Goal: Navigation & Orientation: Find specific page/section

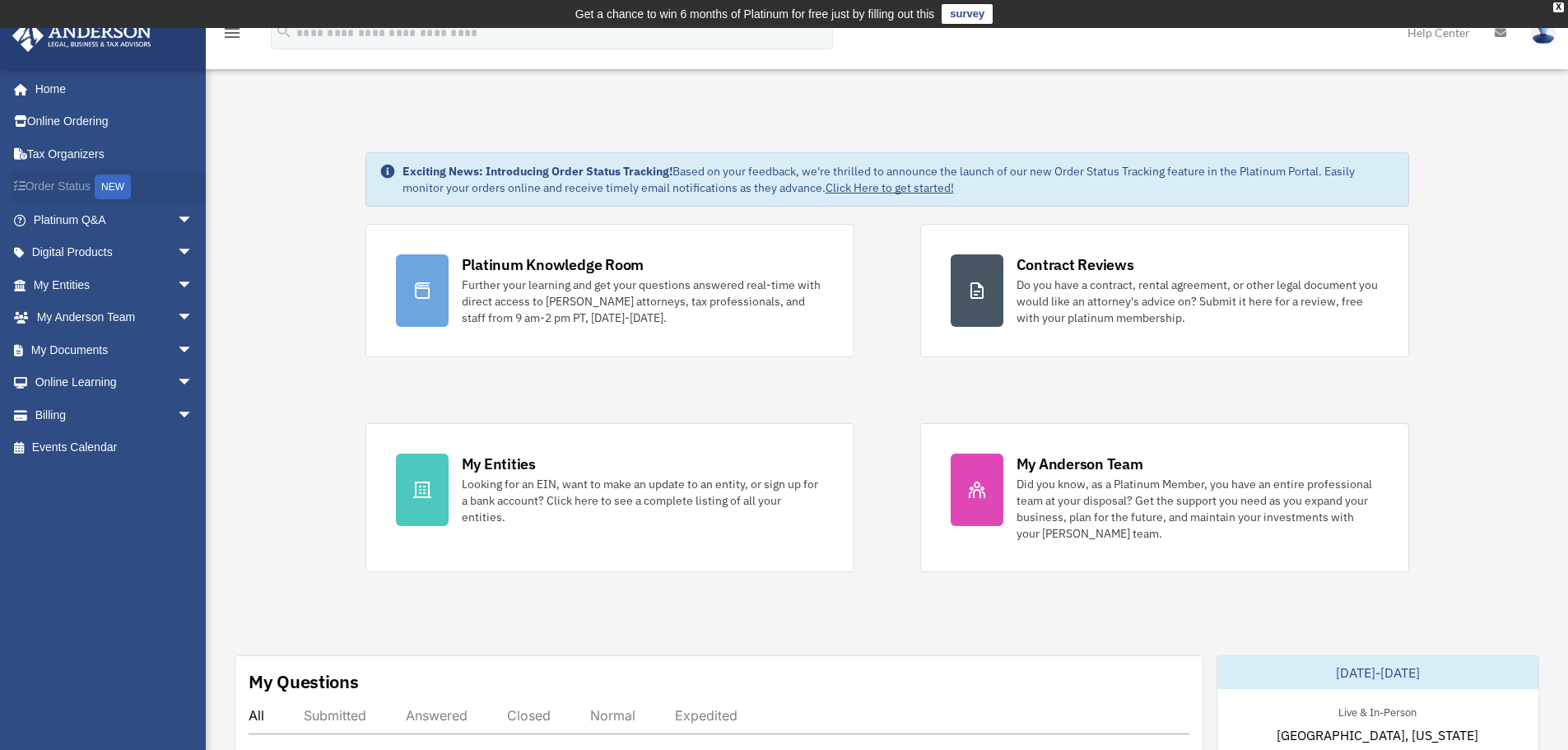
click at [62, 187] on link "Order Status NEW" at bounding box center [115, 188] width 207 height 34
click at [177, 247] on span "arrow_drop_down" at bounding box center [193, 253] width 33 height 34
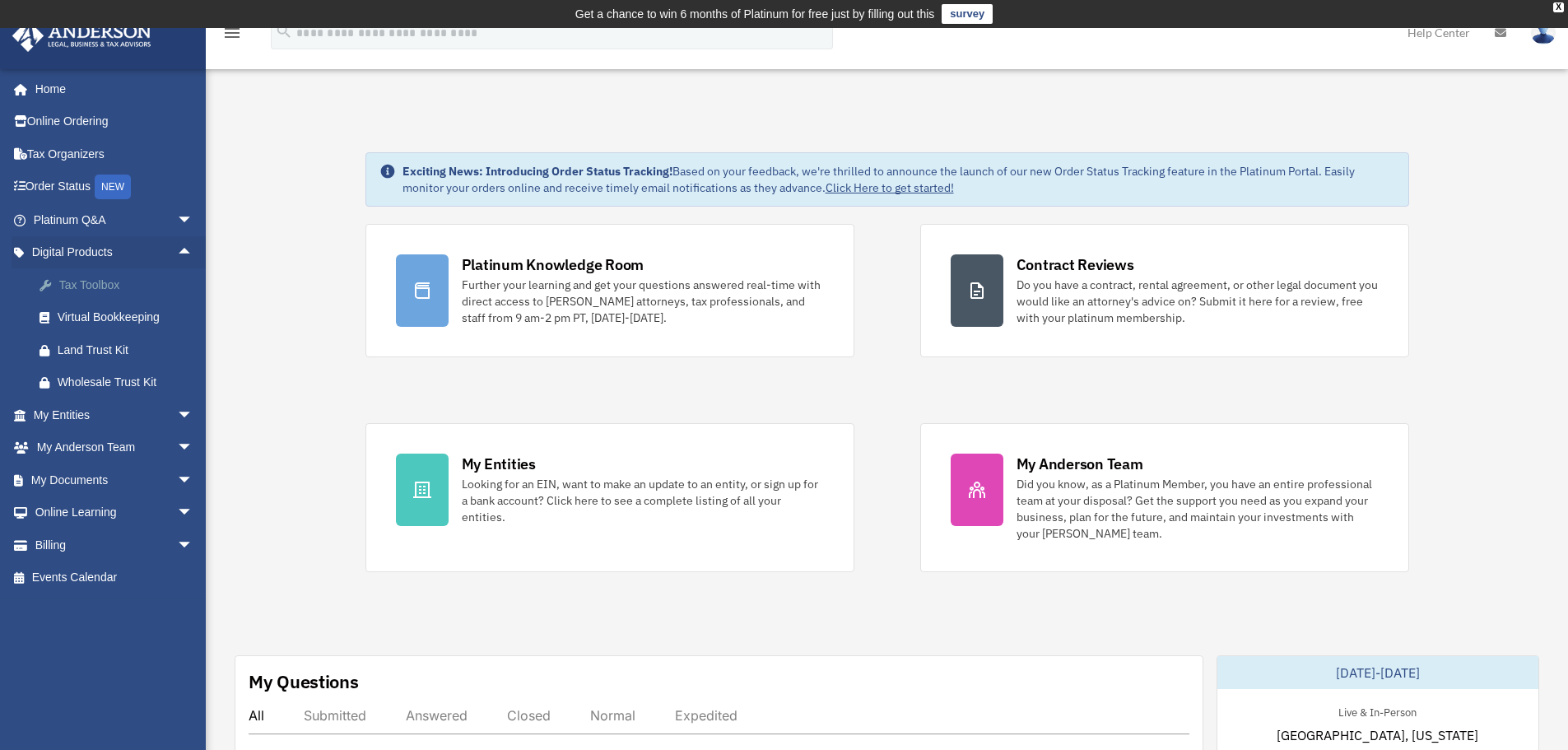
click at [92, 283] on div "Tax Toolbox" at bounding box center [128, 285] width 140 height 20
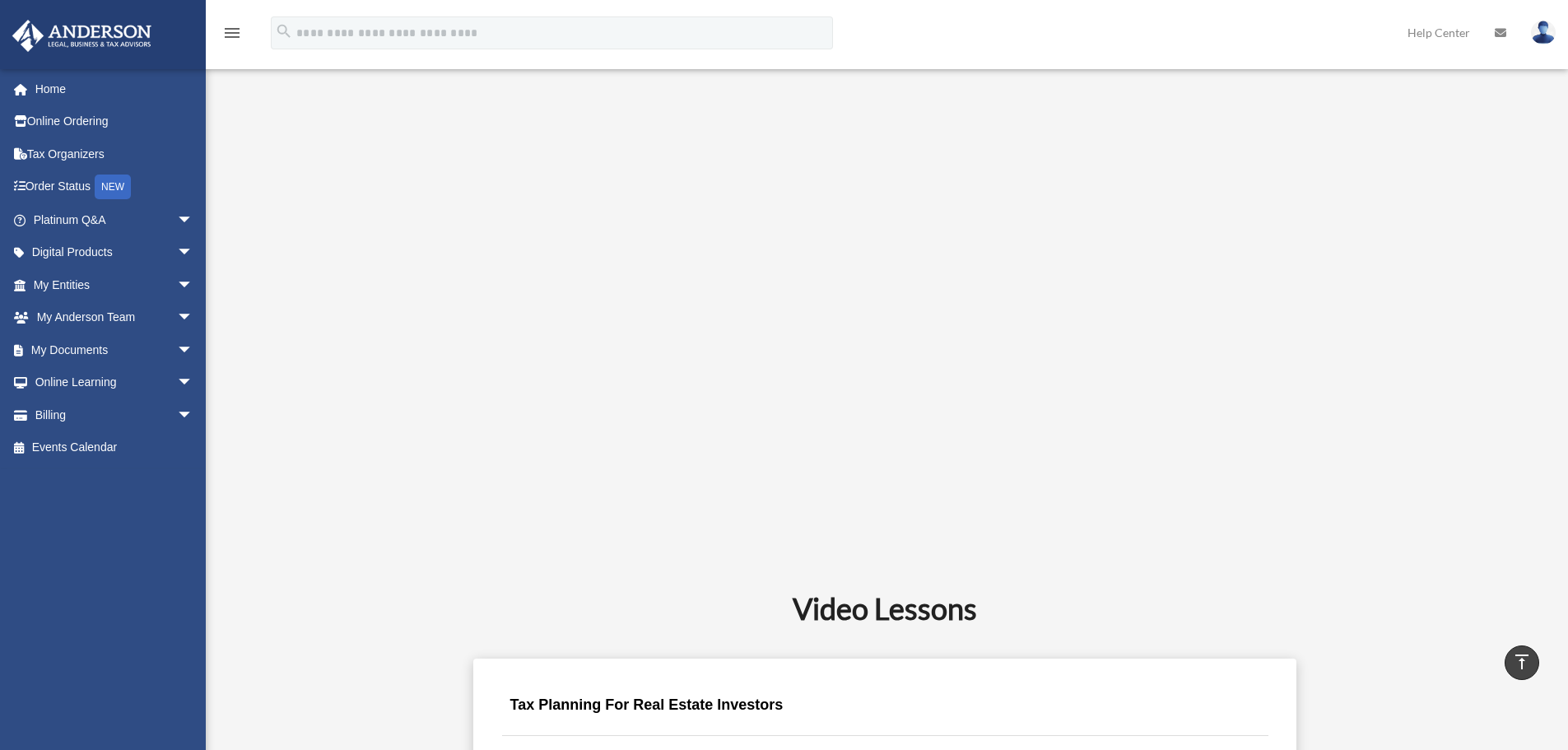
scroll to position [476, 0]
click at [177, 214] on span "arrow_drop_down" at bounding box center [193, 220] width 33 height 34
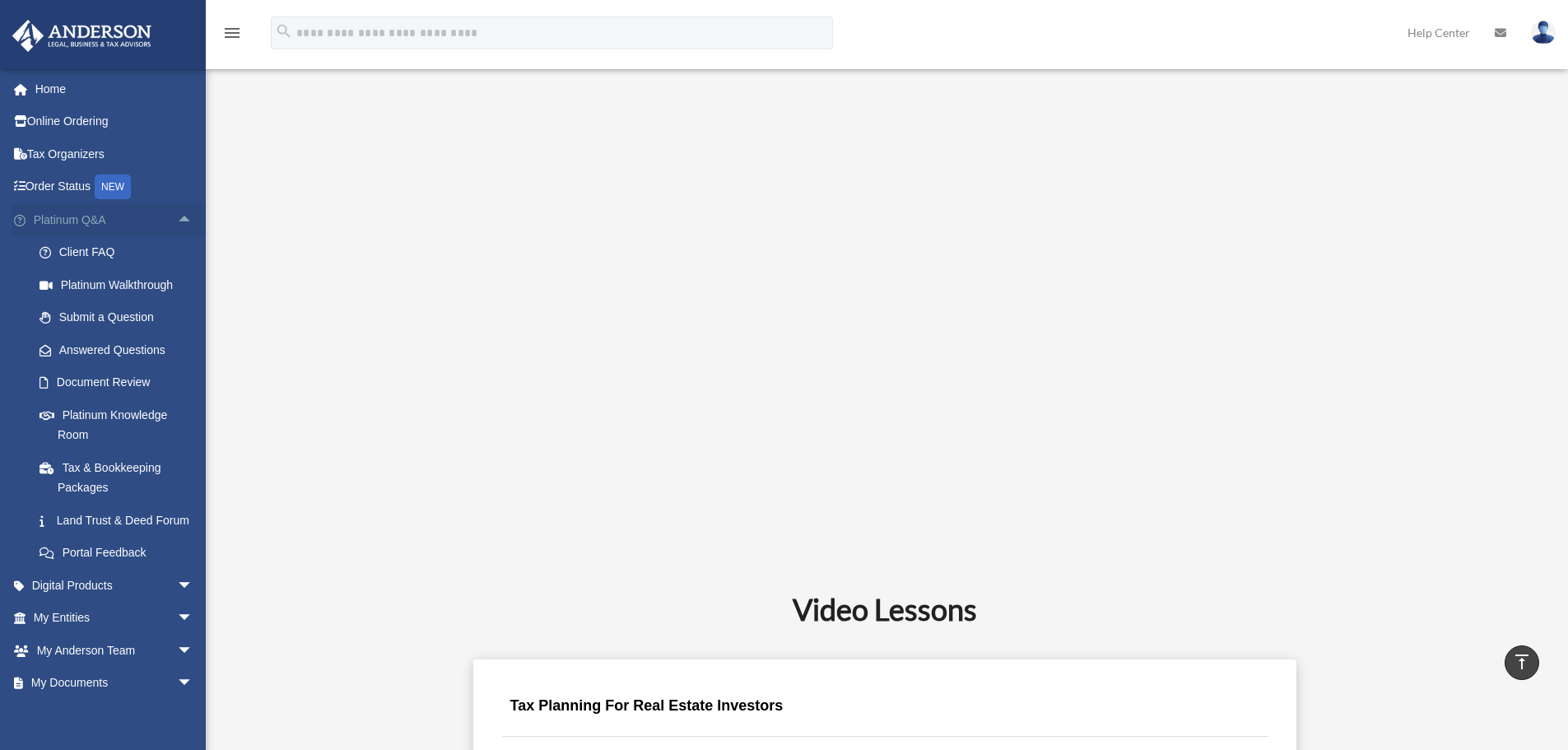
click at [178, 224] on span "arrow_drop_up" at bounding box center [193, 220] width 33 height 34
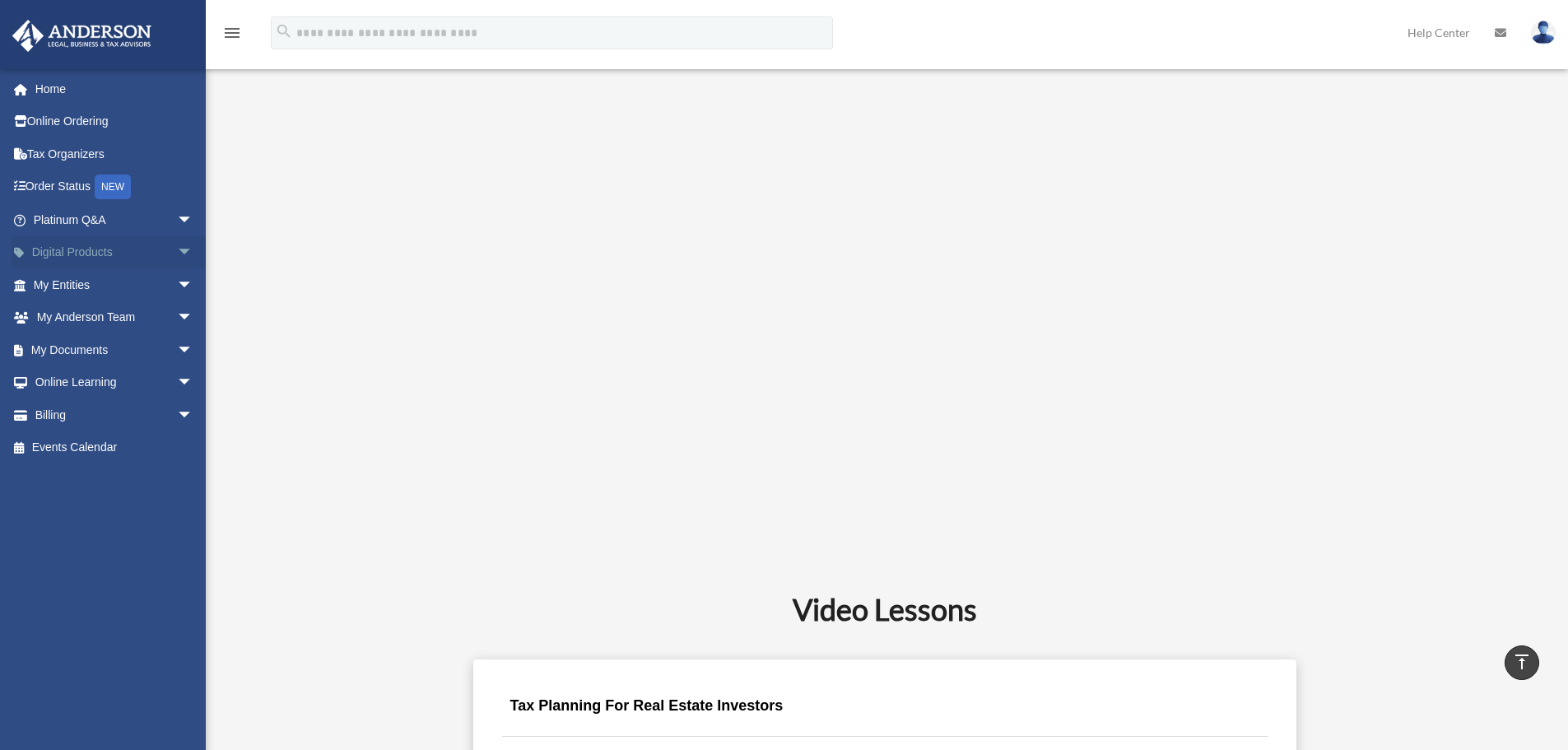
click at [181, 259] on span "arrow_drop_down" at bounding box center [193, 253] width 33 height 34
click at [177, 255] on span "arrow_drop_up" at bounding box center [193, 253] width 33 height 34
click at [182, 287] on span "arrow_drop_down" at bounding box center [193, 285] width 33 height 34
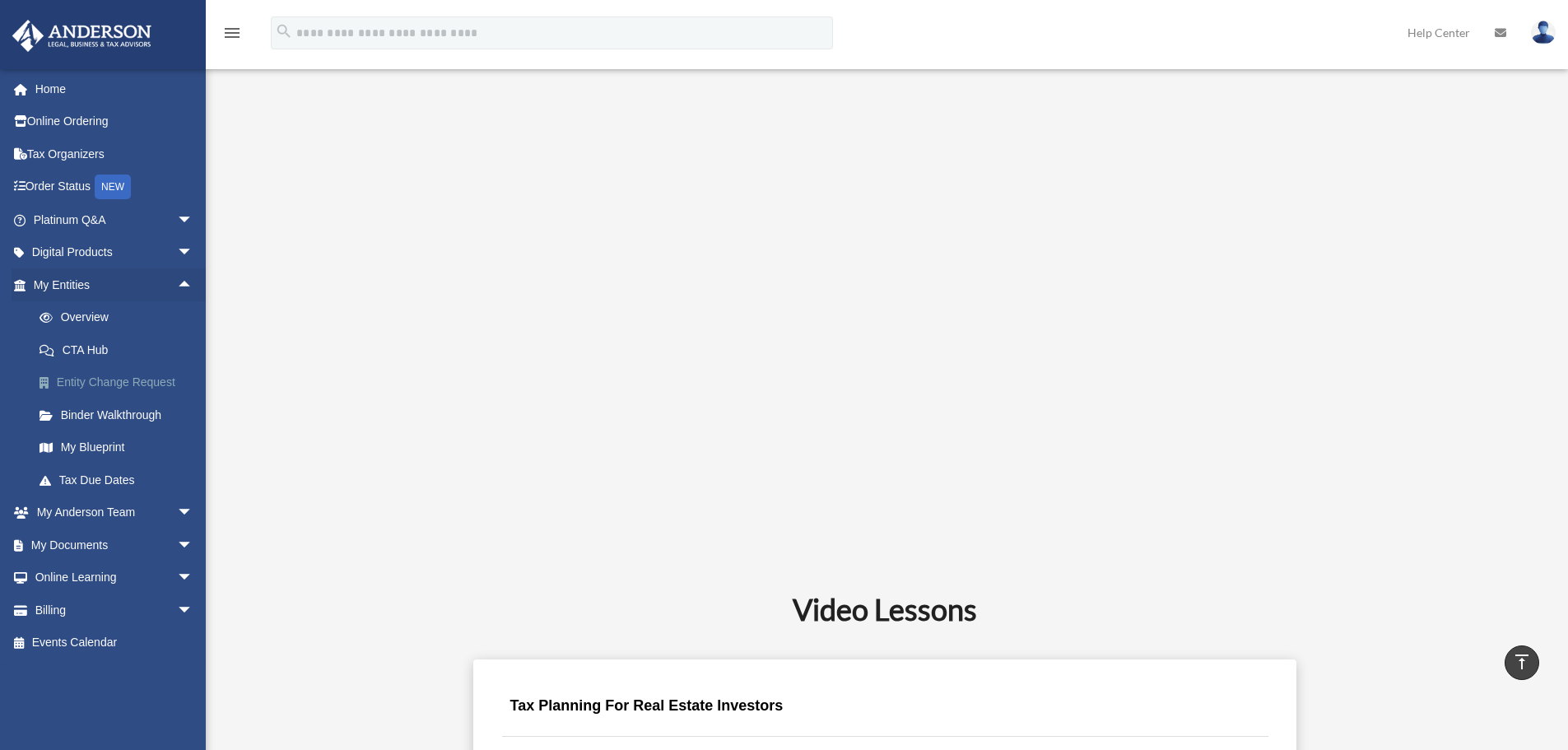
click at [144, 383] on link "Entity Change Request" at bounding box center [120, 383] width 195 height 33
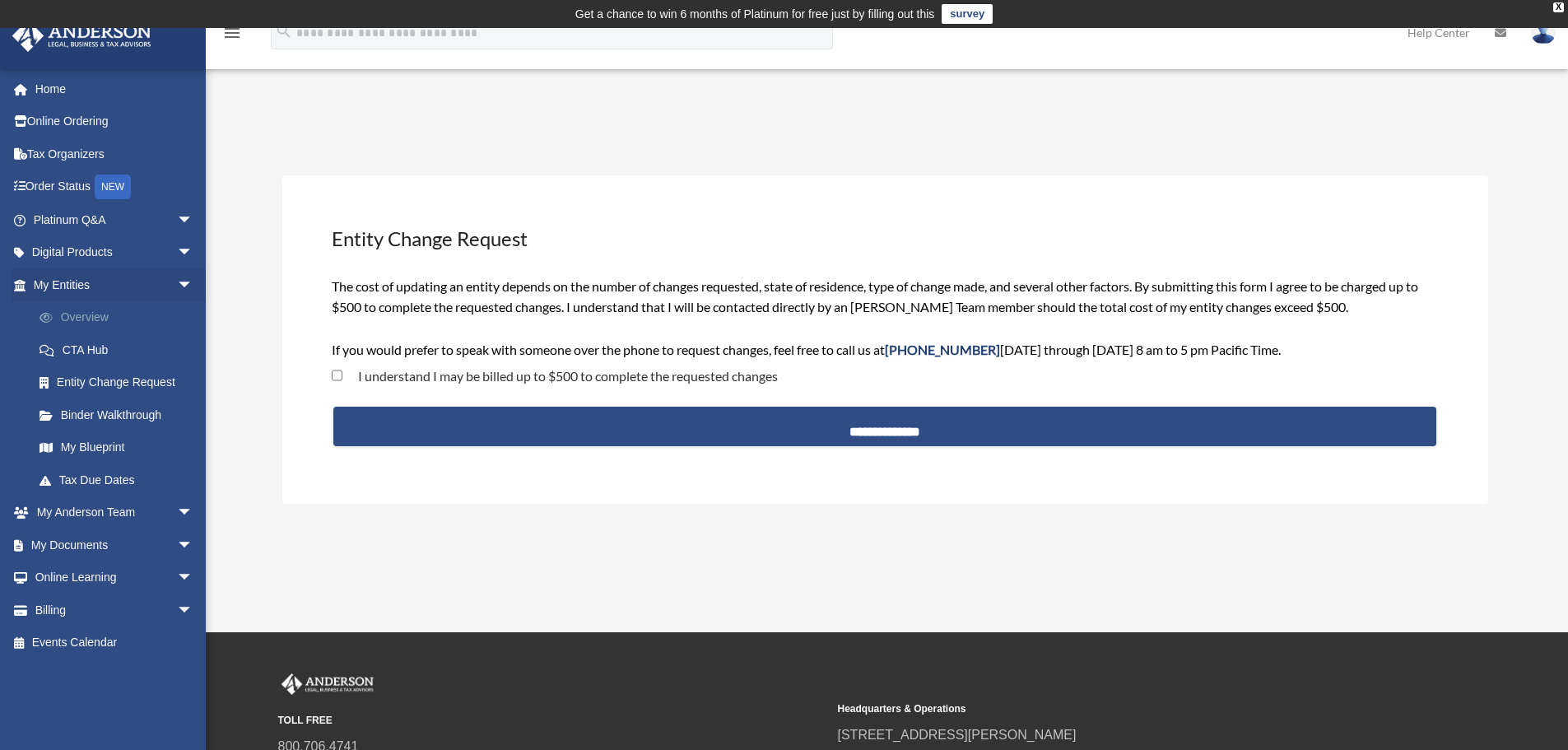
click at [98, 316] on link "Overview" at bounding box center [120, 317] width 195 height 33
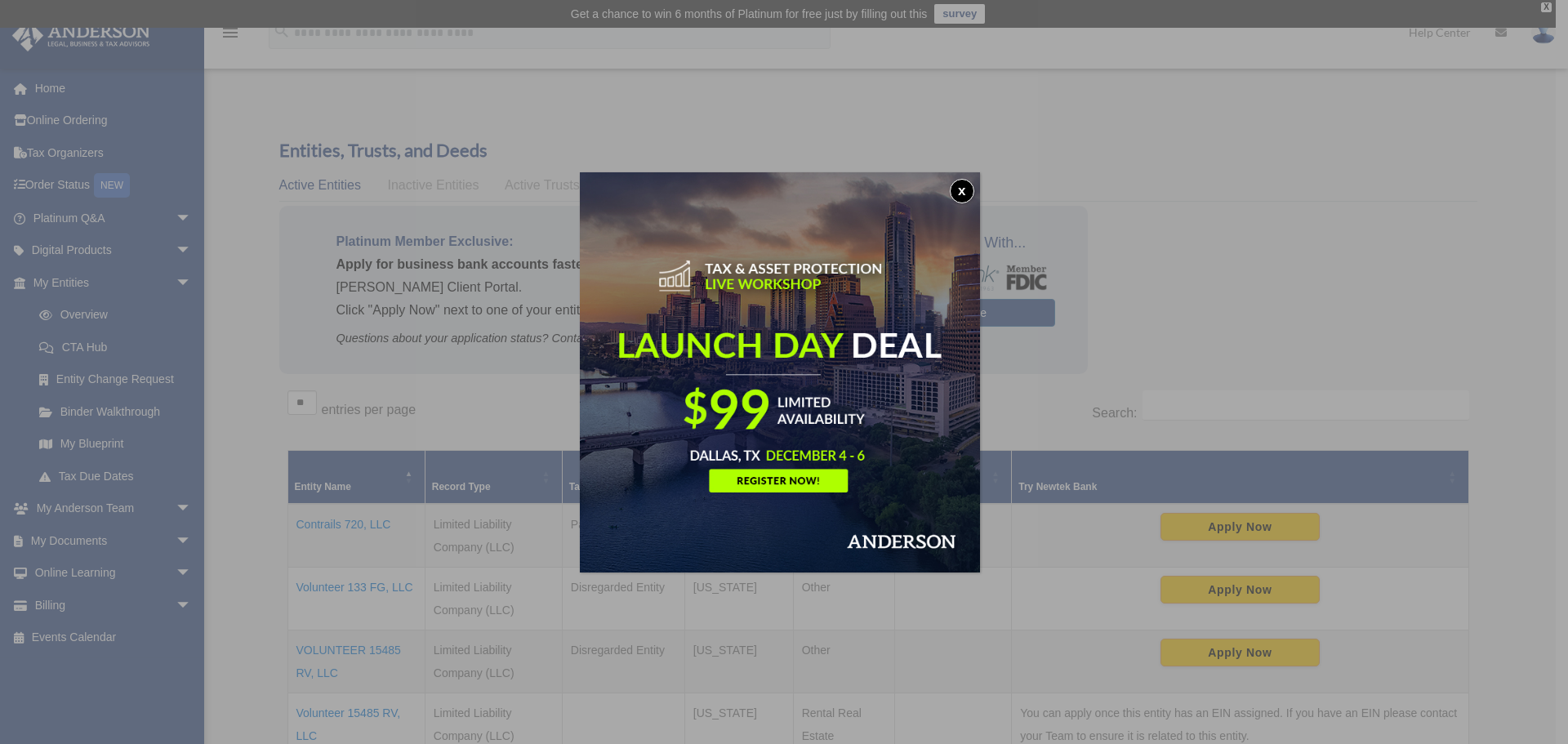
click at [962, 191] on button "x" at bounding box center [962, 190] width 24 height 24
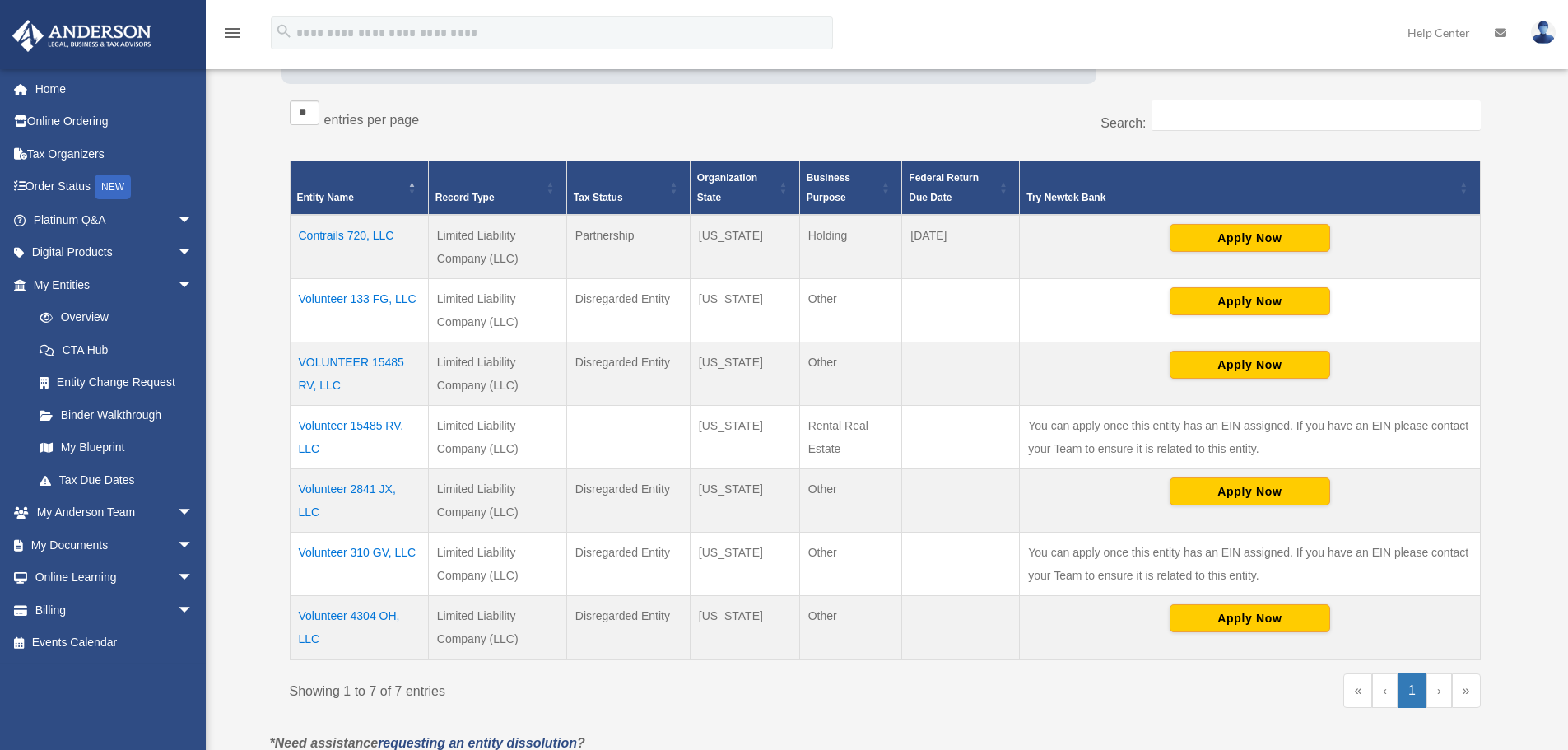
scroll to position [298, 0]
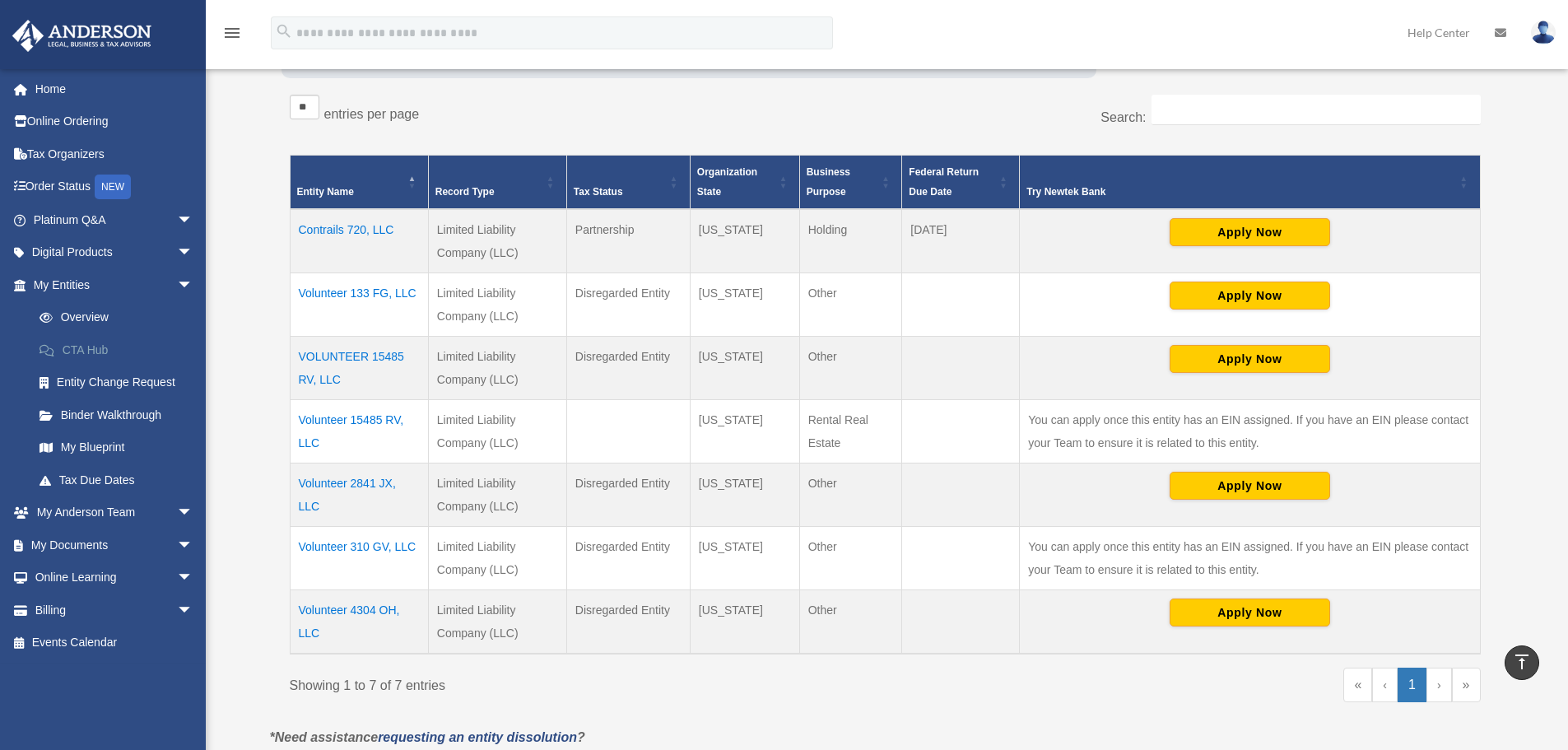
click at [105, 351] on link "CTA Hub" at bounding box center [120, 350] width 195 height 33
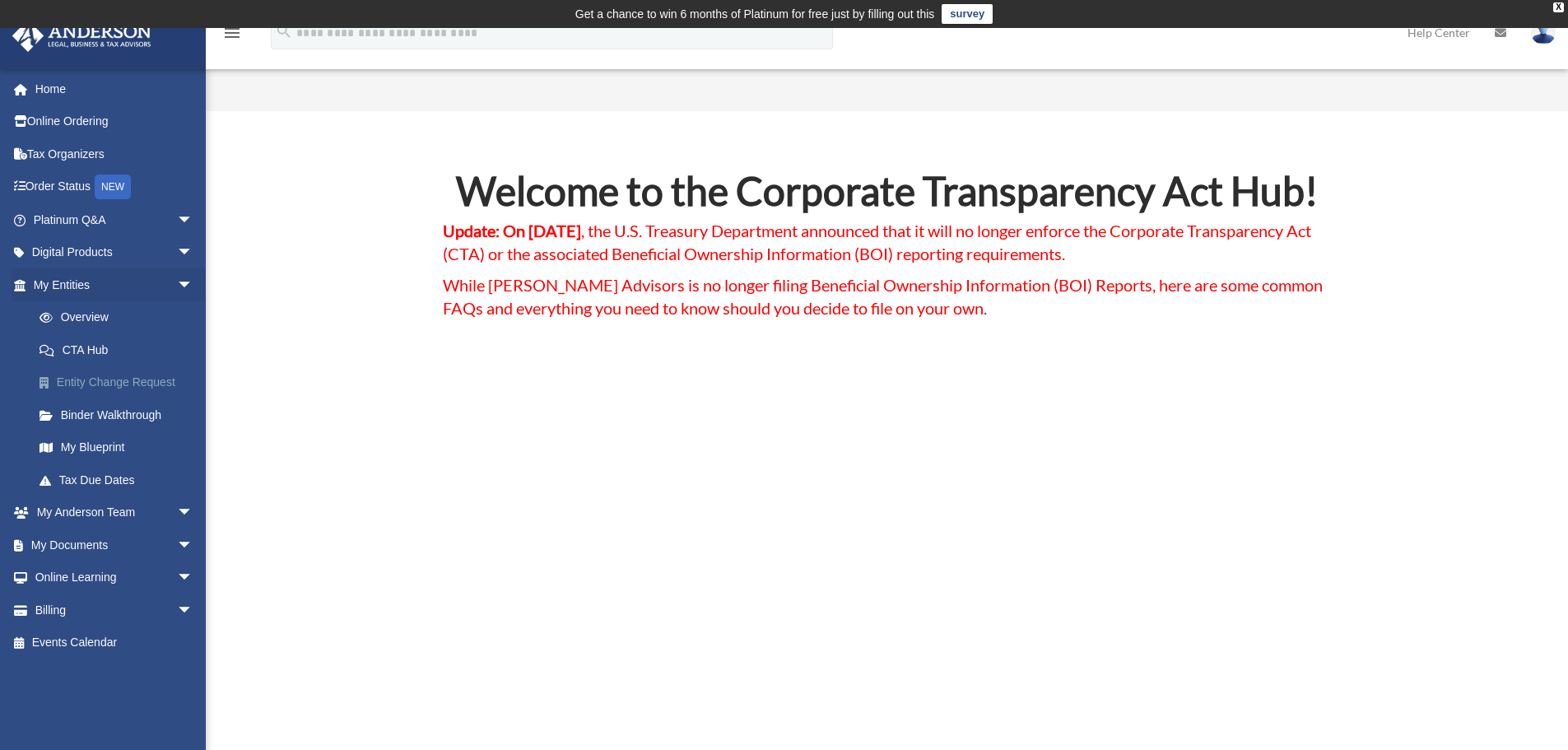
click at [139, 384] on link "Entity Change Request" at bounding box center [120, 383] width 195 height 33
click at [124, 417] on link "Binder Walkthrough" at bounding box center [120, 415] width 195 height 33
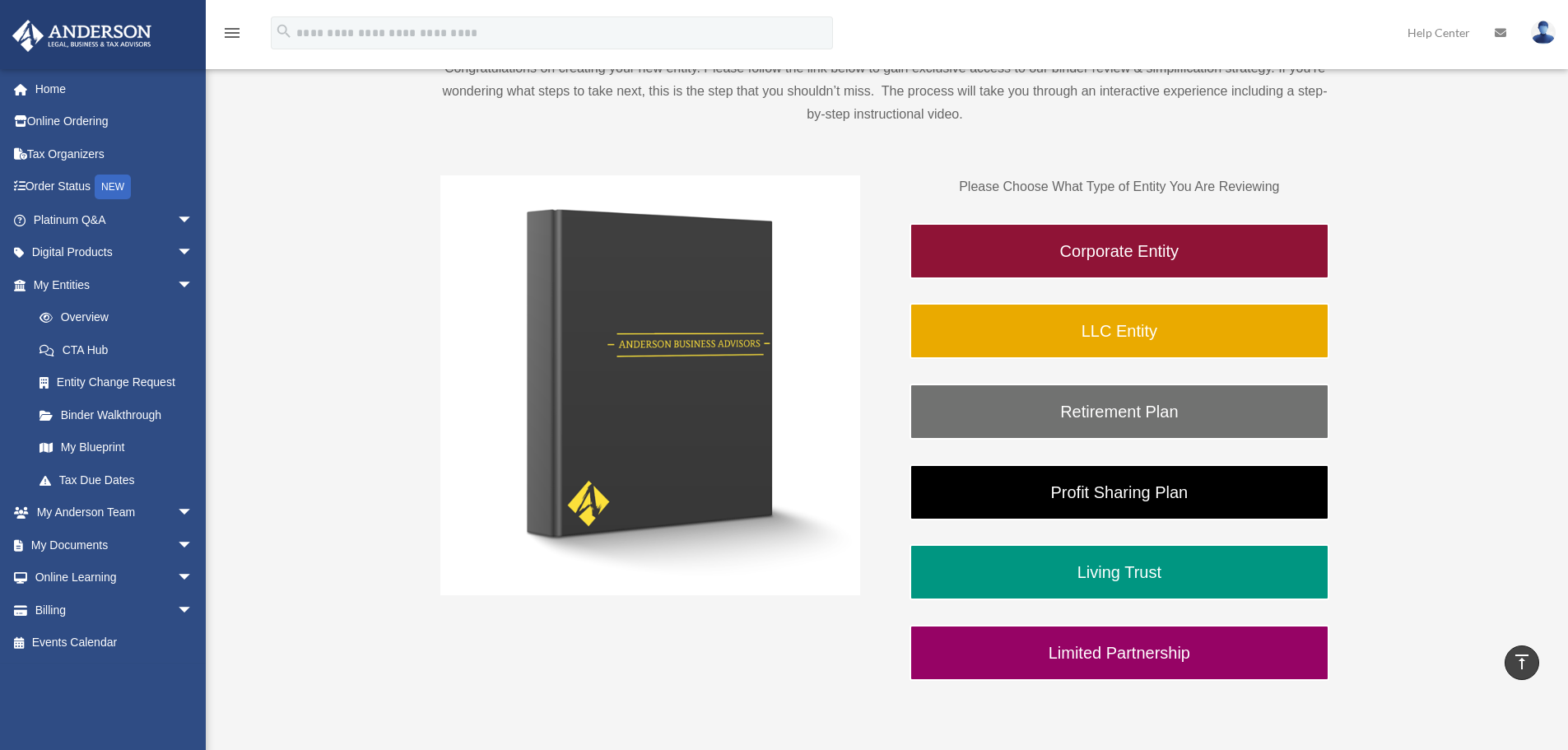
scroll to position [219, 0]
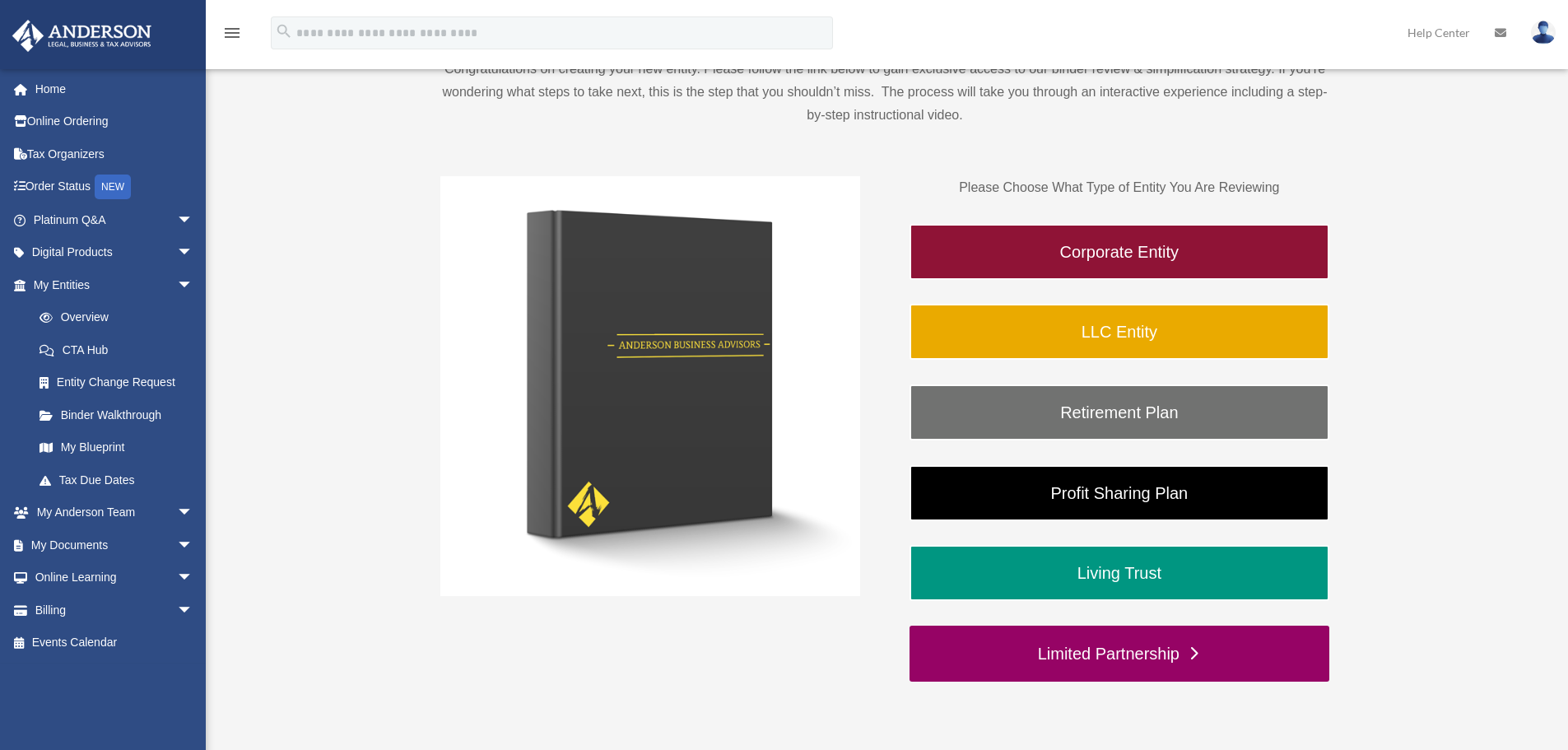
click at [1126, 652] on link "Limited Partnership" at bounding box center [1119, 653] width 420 height 56
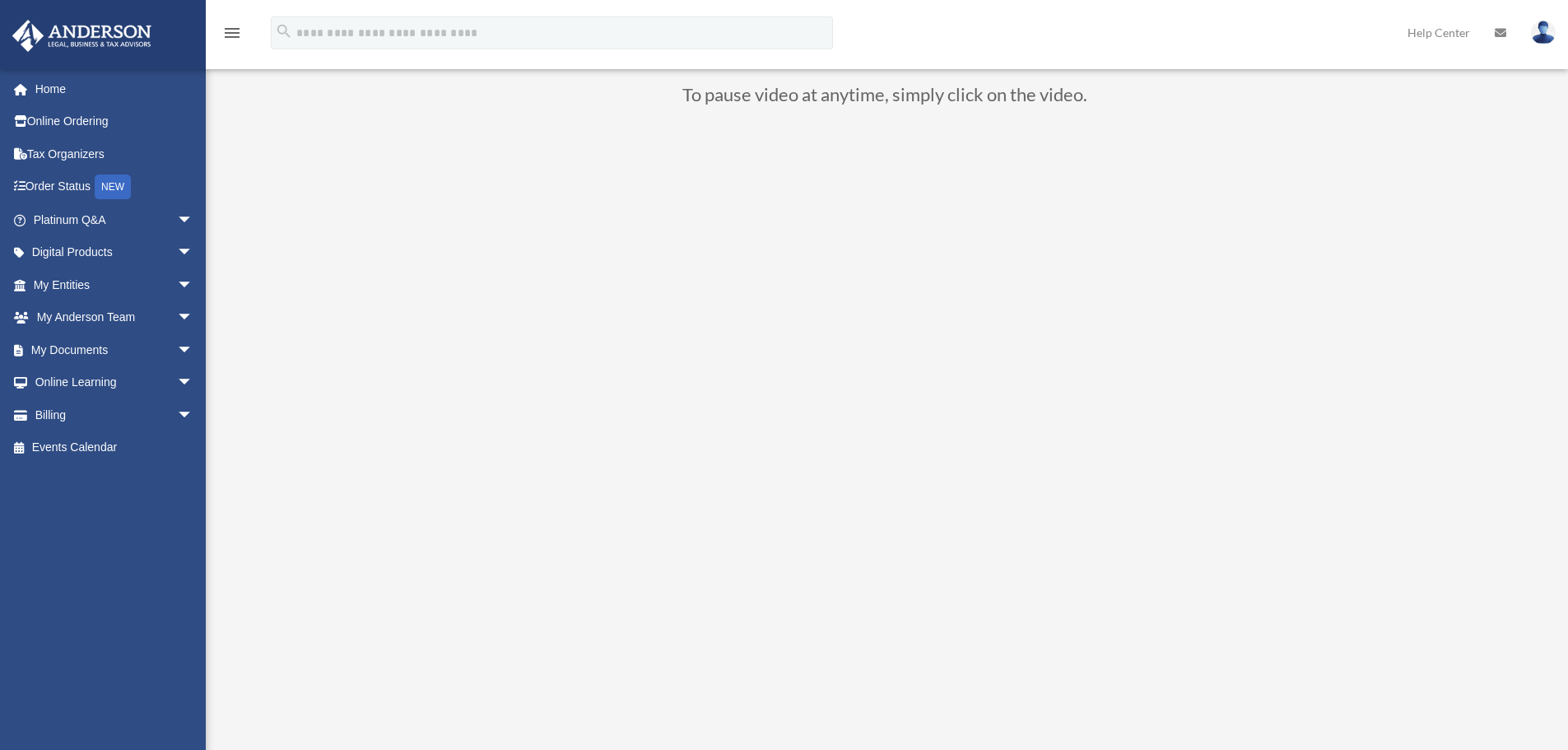
scroll to position [185, 0]
click at [177, 282] on span "arrow_drop_down" at bounding box center [193, 285] width 33 height 34
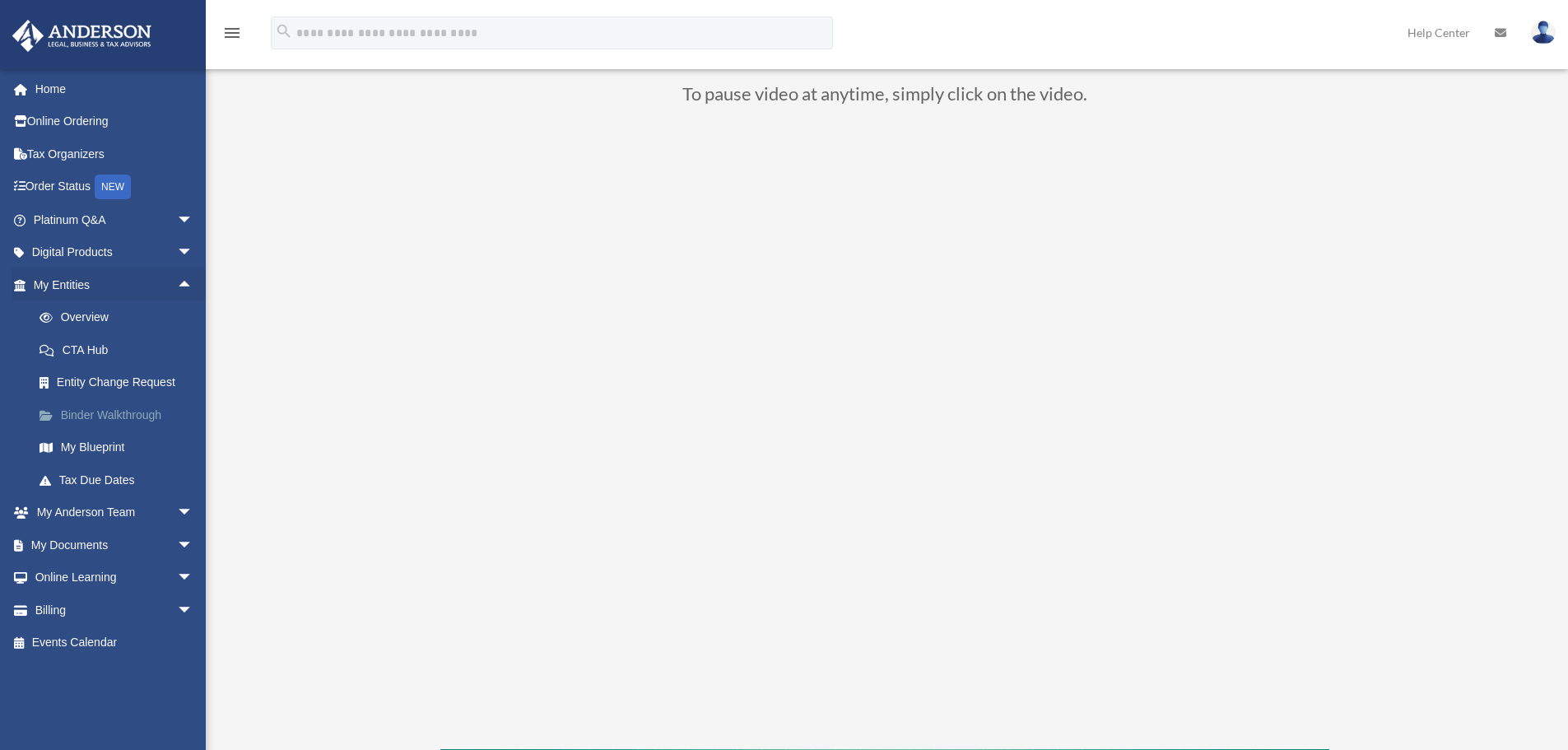
click at [110, 413] on link "Binder Walkthrough" at bounding box center [120, 415] width 195 height 33
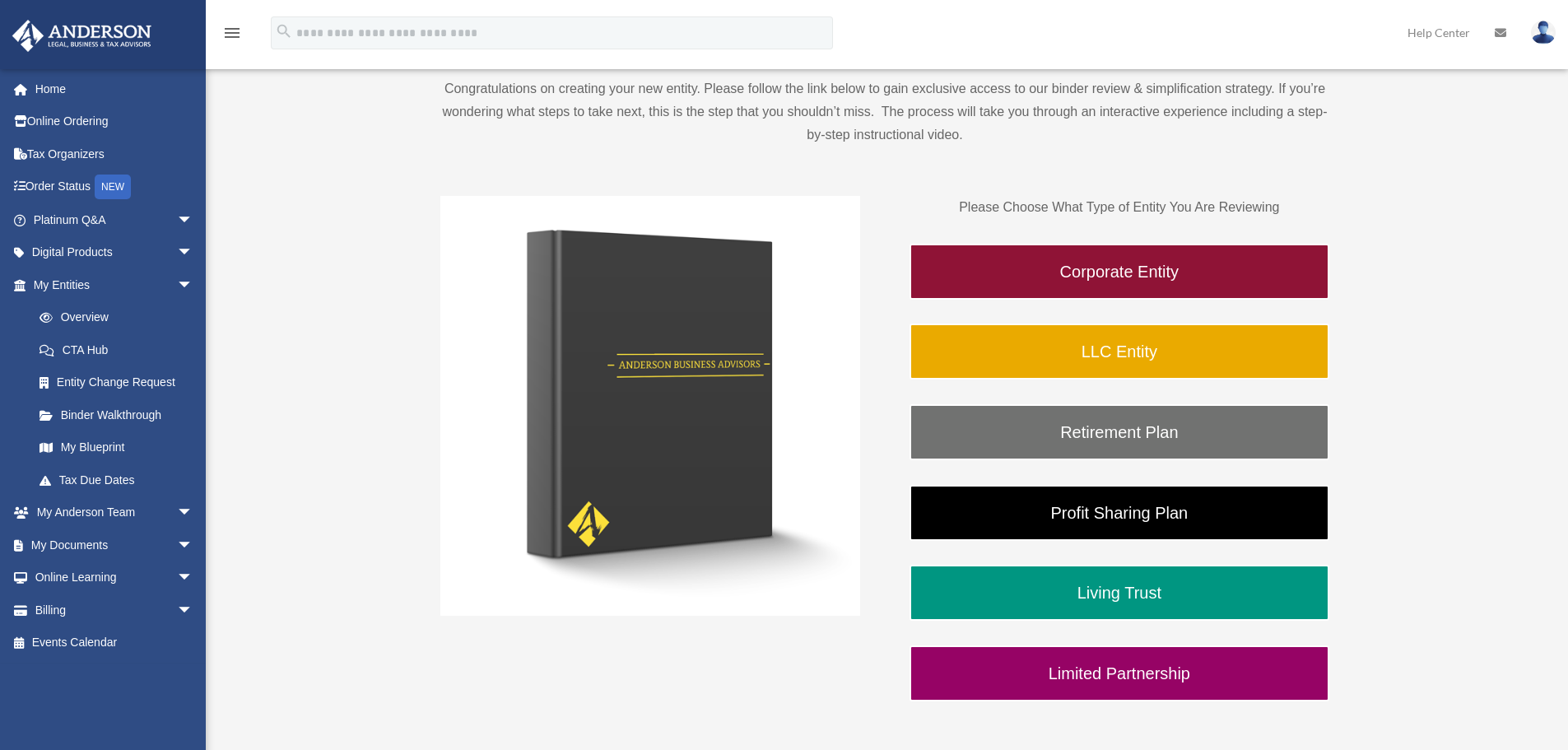
scroll to position [202, 0]
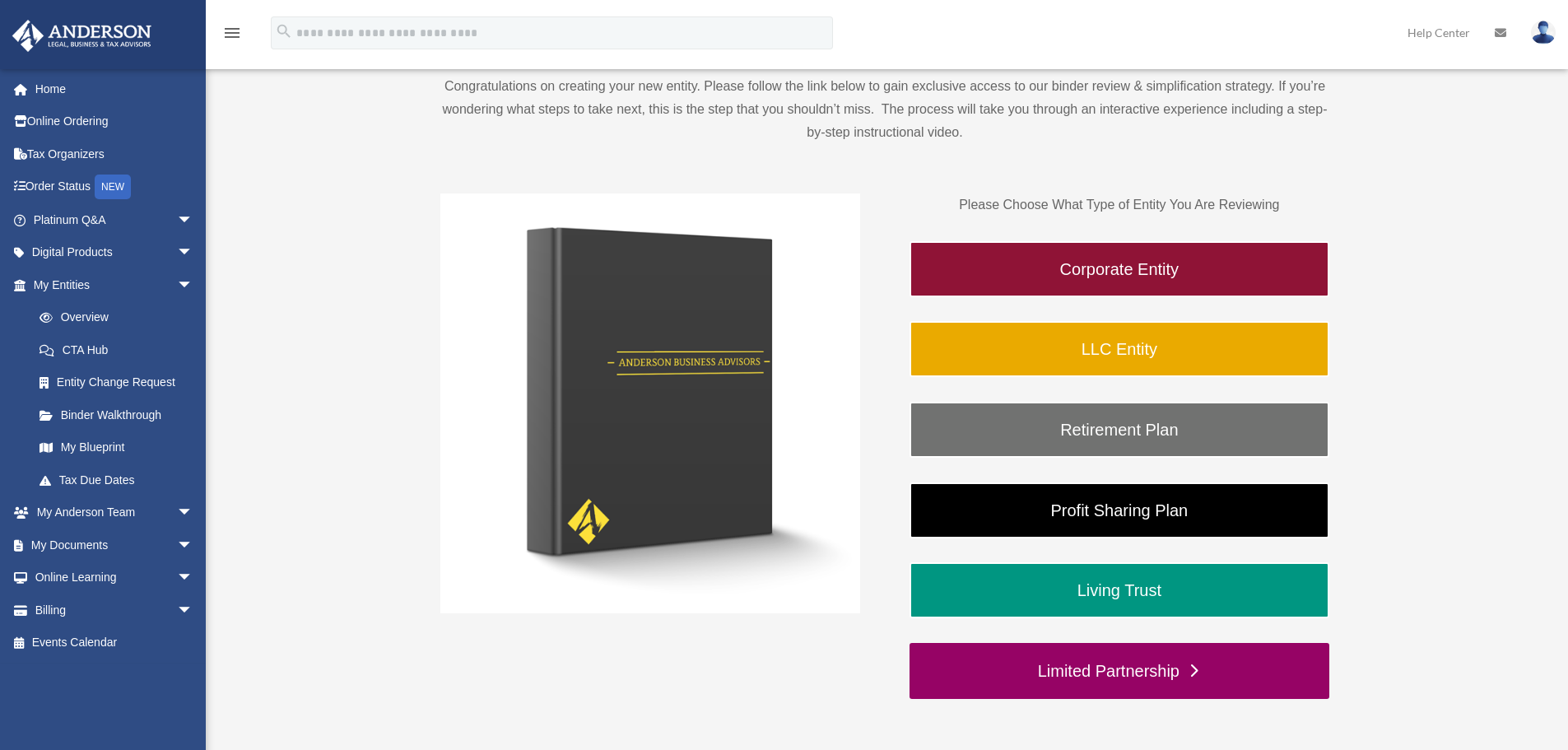
click at [1137, 681] on link "Limited Partnership" at bounding box center [1119, 671] width 420 height 56
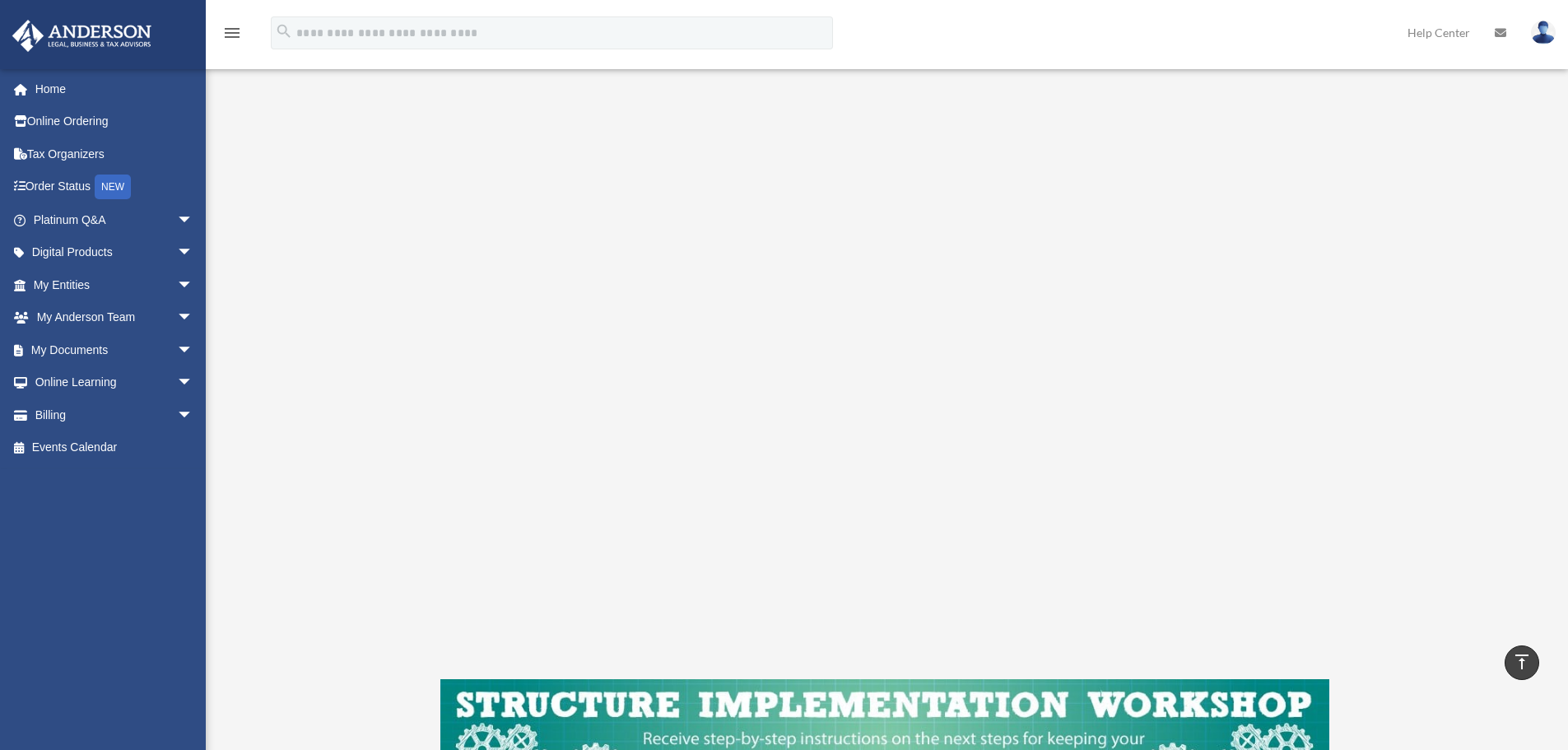
scroll to position [255, 0]
click at [177, 287] on span "arrow_drop_down" at bounding box center [193, 285] width 33 height 34
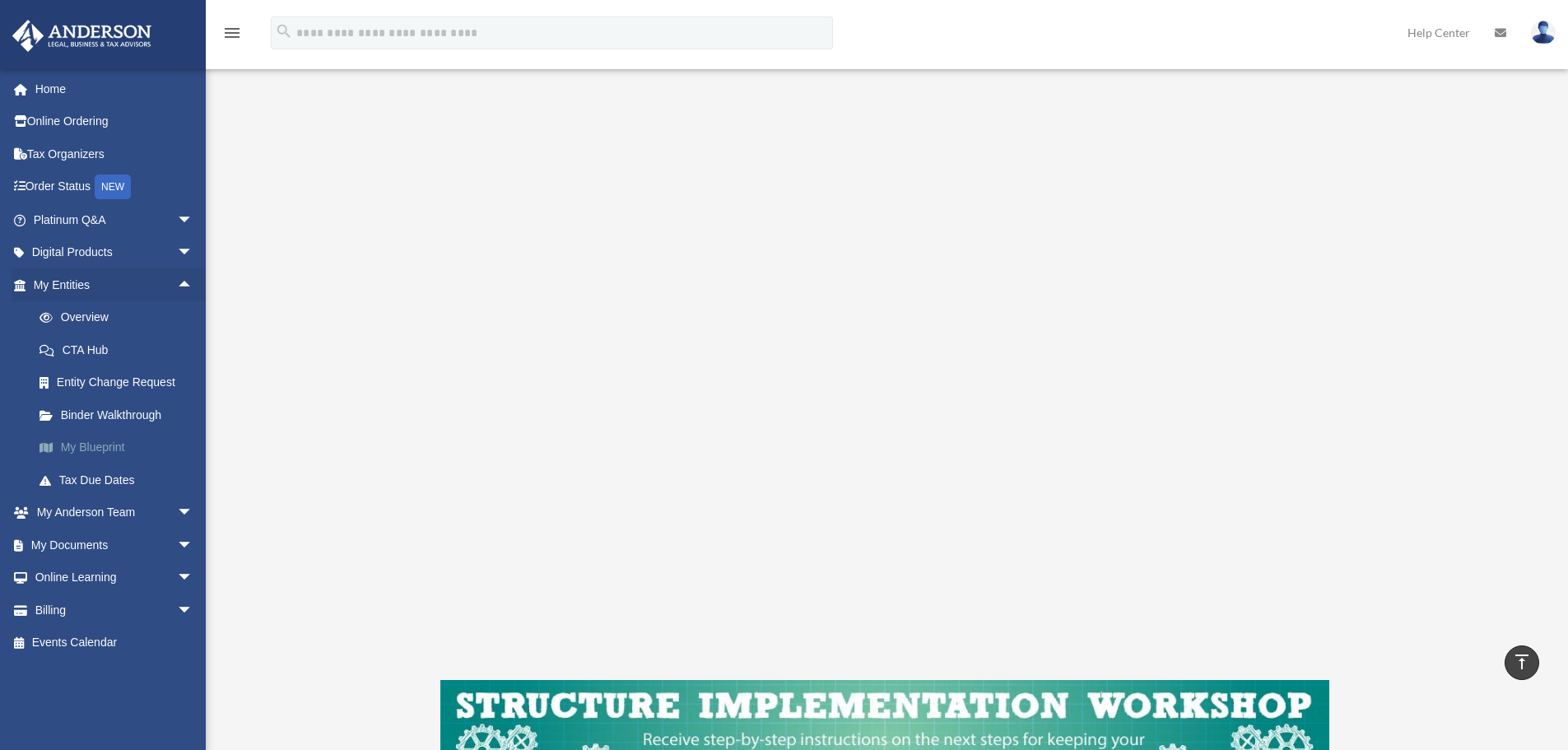
click at [100, 453] on link "My Blueprint" at bounding box center [120, 447] width 195 height 33
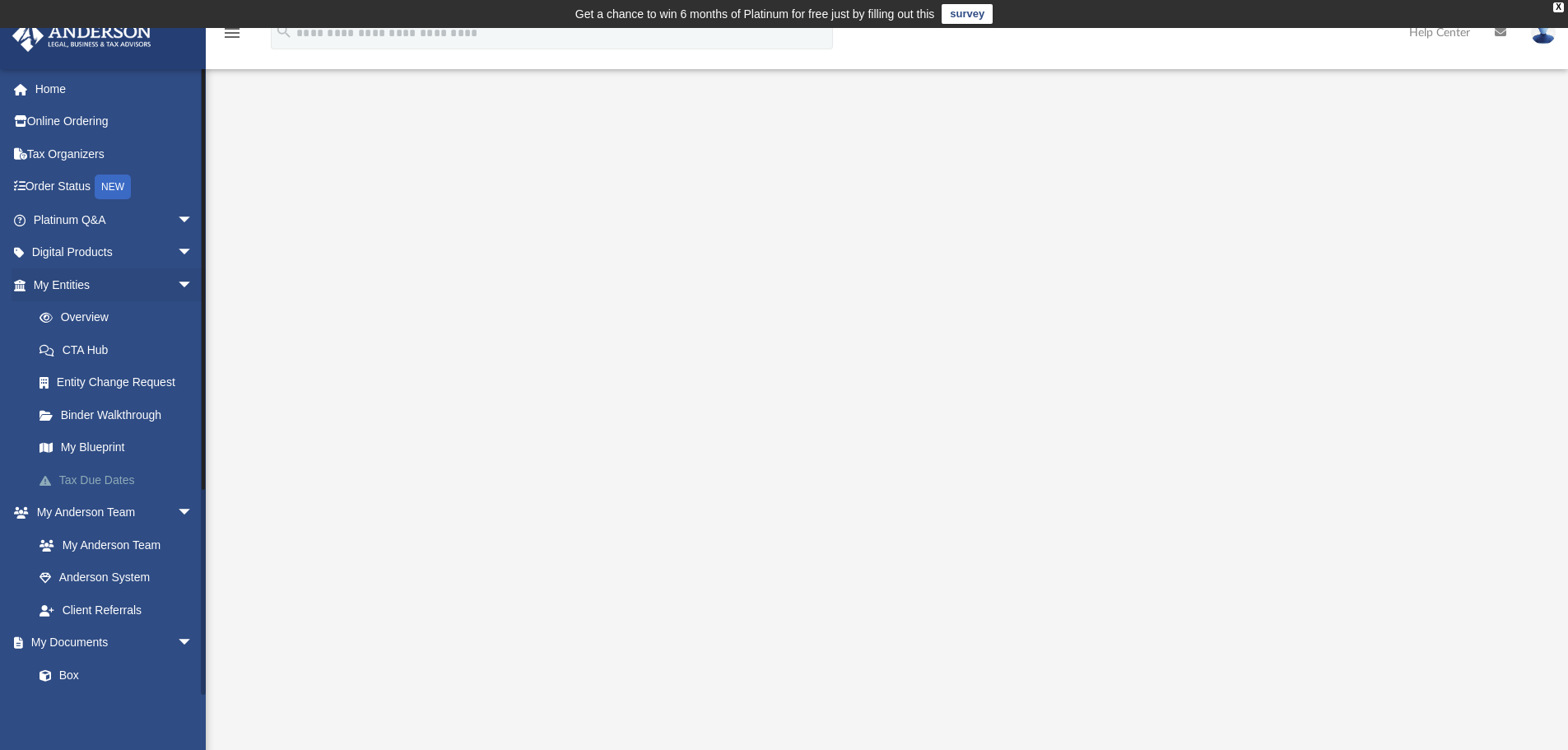
click at [108, 478] on link "Tax Due Dates" at bounding box center [120, 479] width 195 height 33
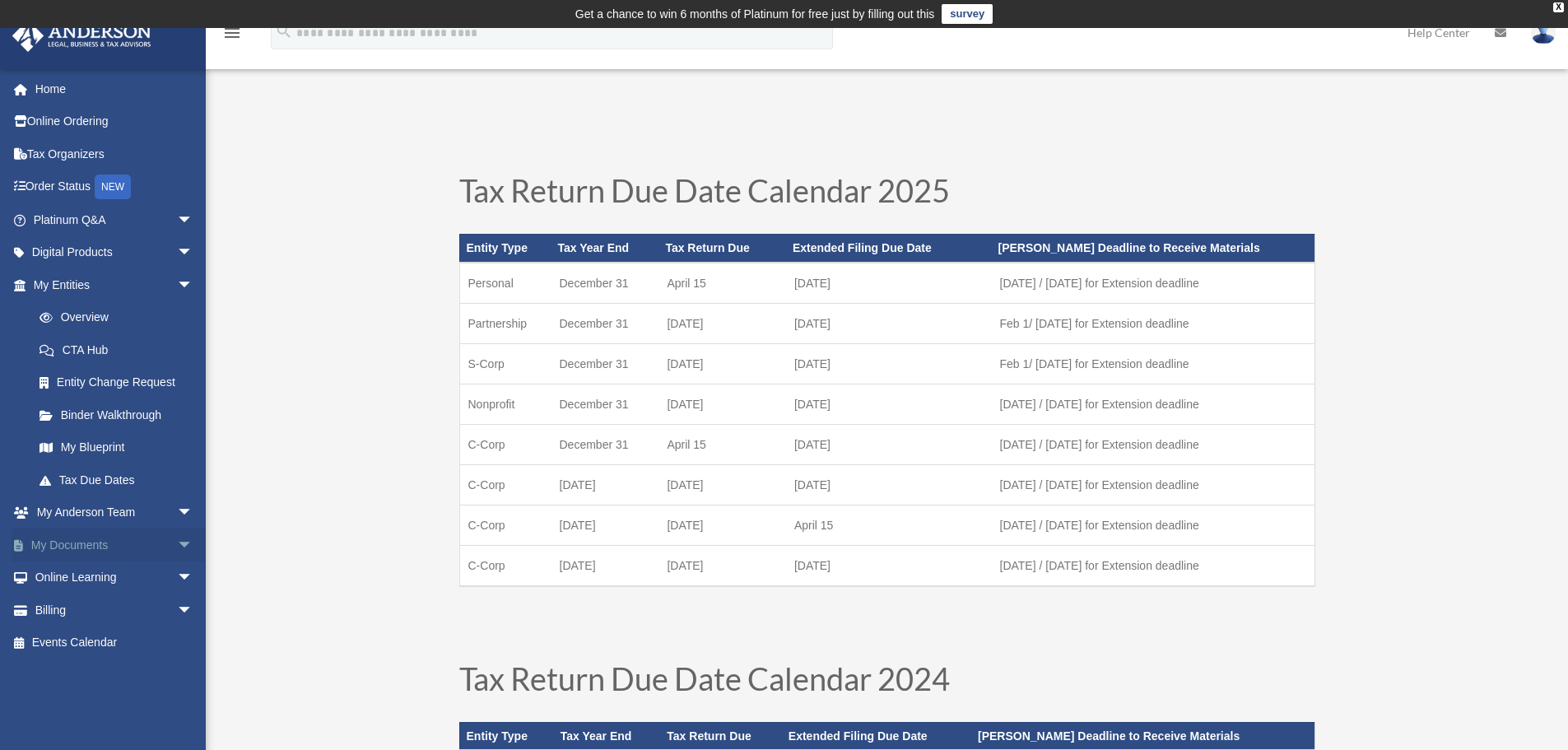
click at [177, 546] on span "arrow_drop_down" at bounding box center [193, 546] width 33 height 34
click at [68, 575] on link "Box" at bounding box center [120, 578] width 195 height 33
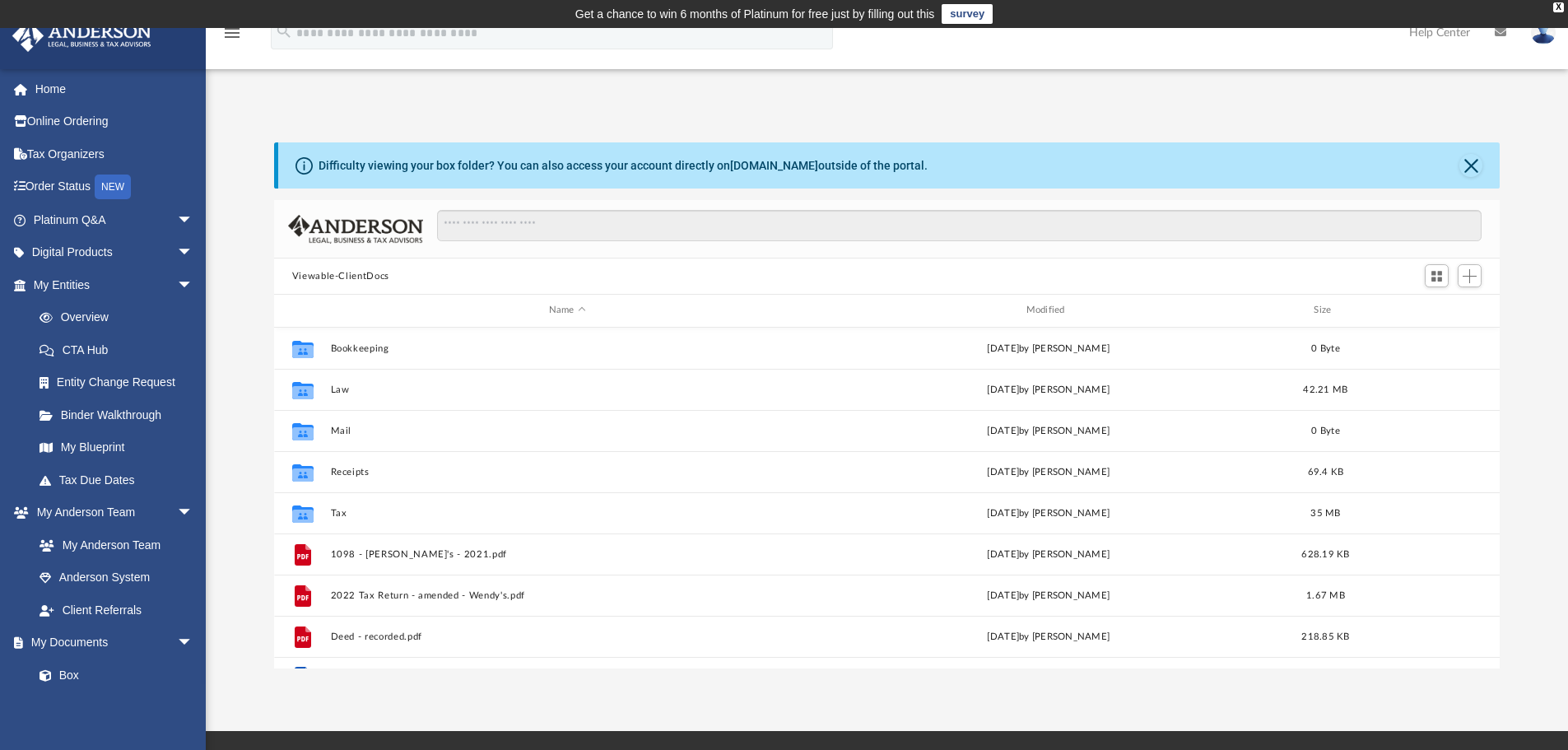
scroll to position [362, 1213]
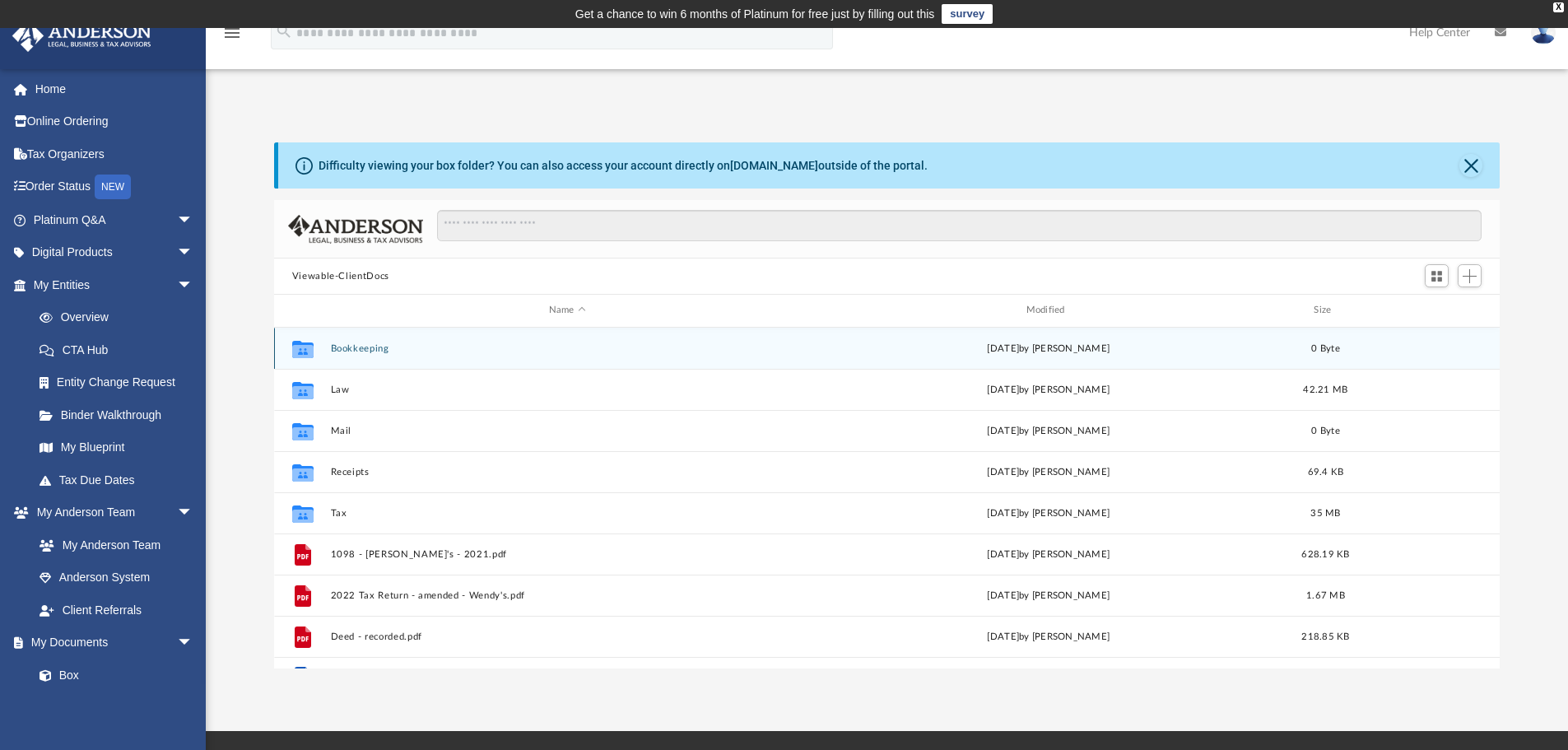
click at [367, 348] on button "Bookkeeping" at bounding box center [568, 348] width 474 height 11
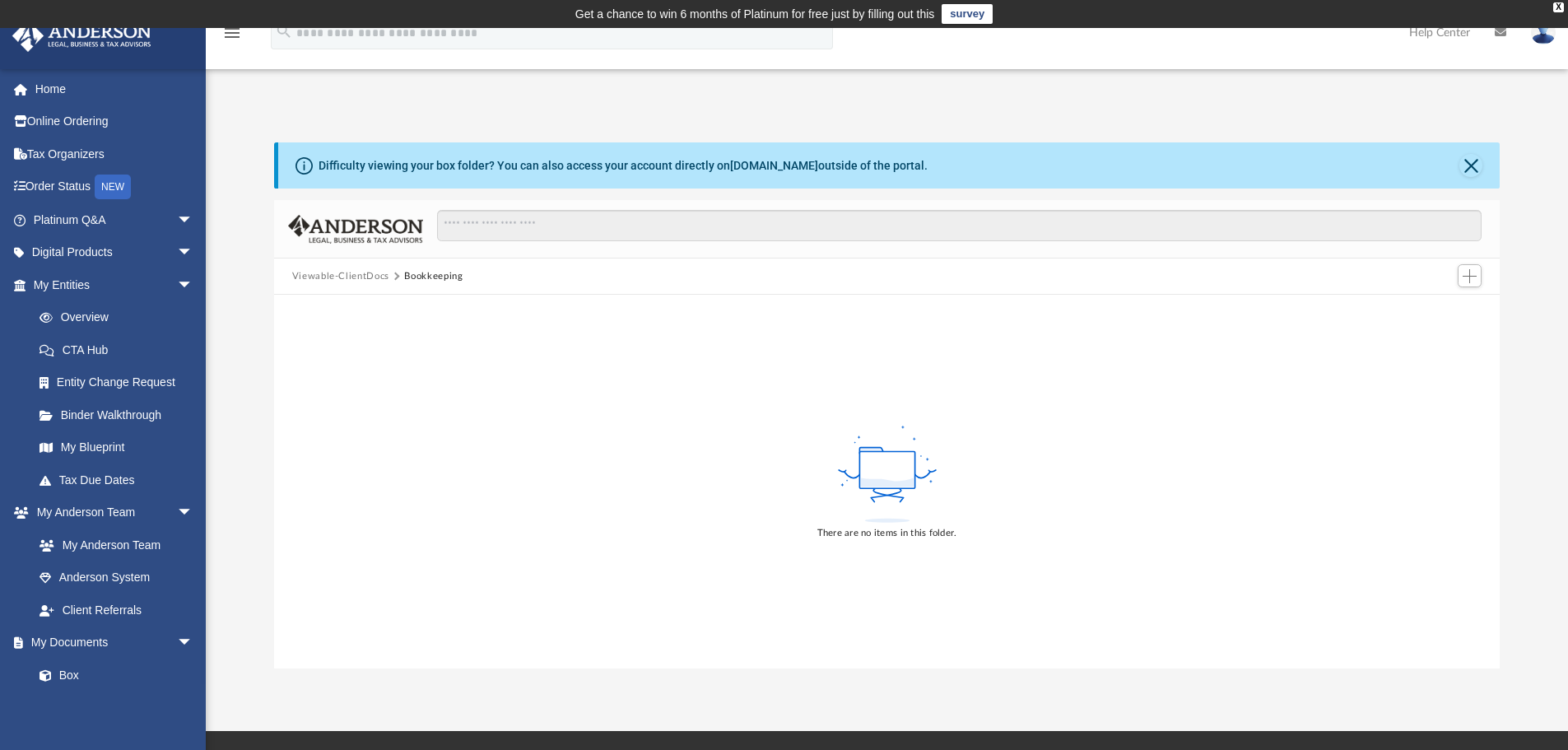
click at [348, 280] on button "Viewable-ClientDocs" at bounding box center [341, 277] width 98 height 15
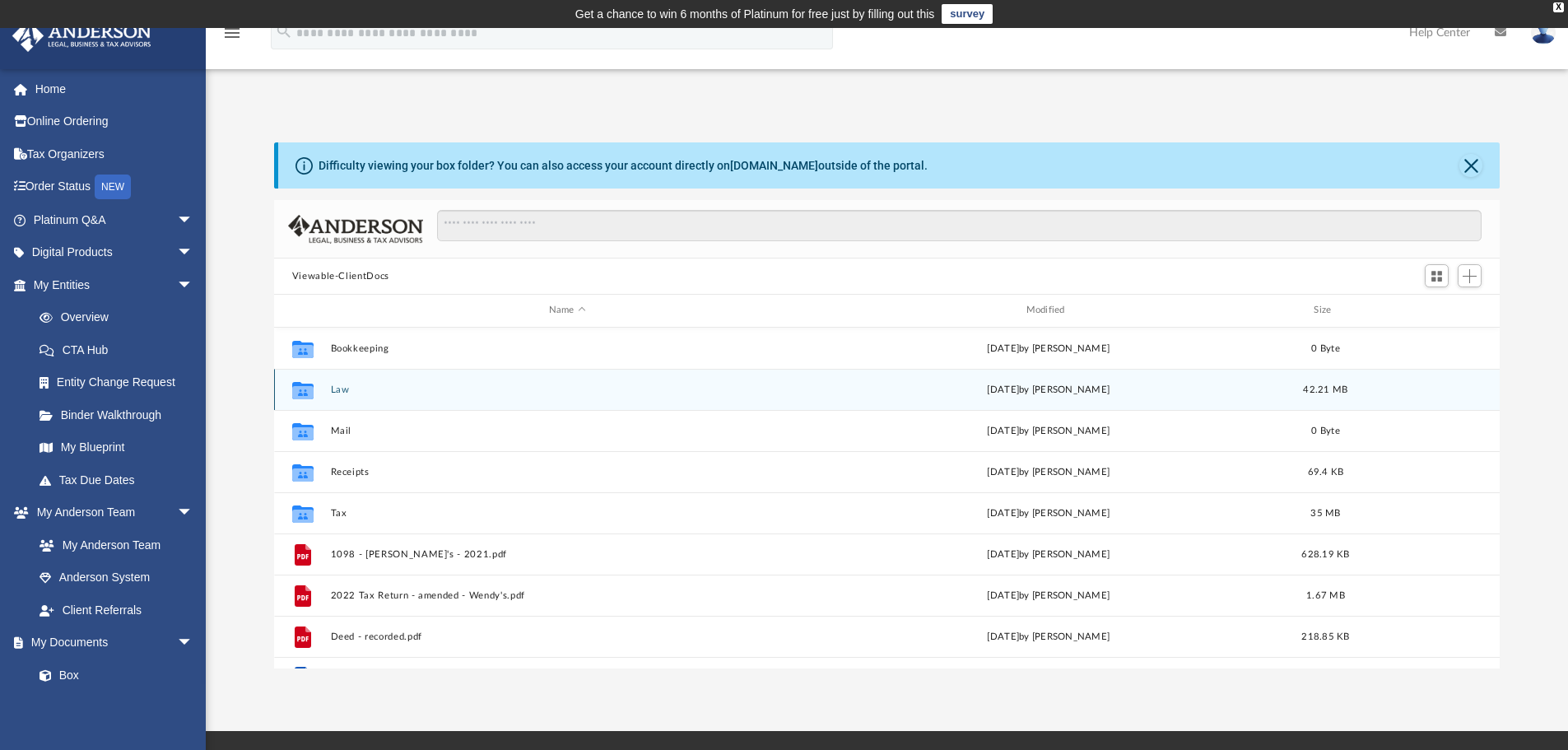
click at [337, 392] on button "Law" at bounding box center [568, 389] width 474 height 11
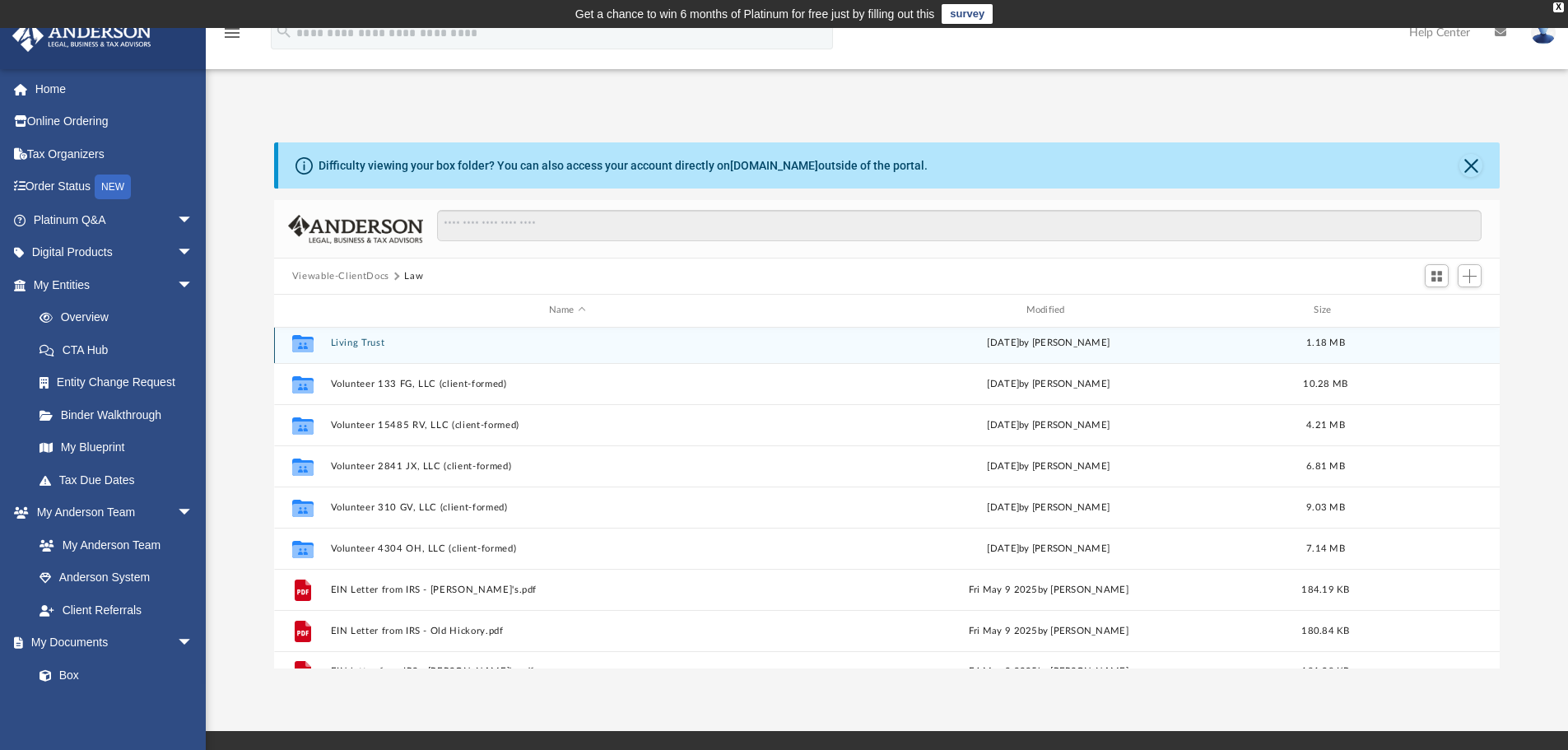
scroll to position [71, 0]
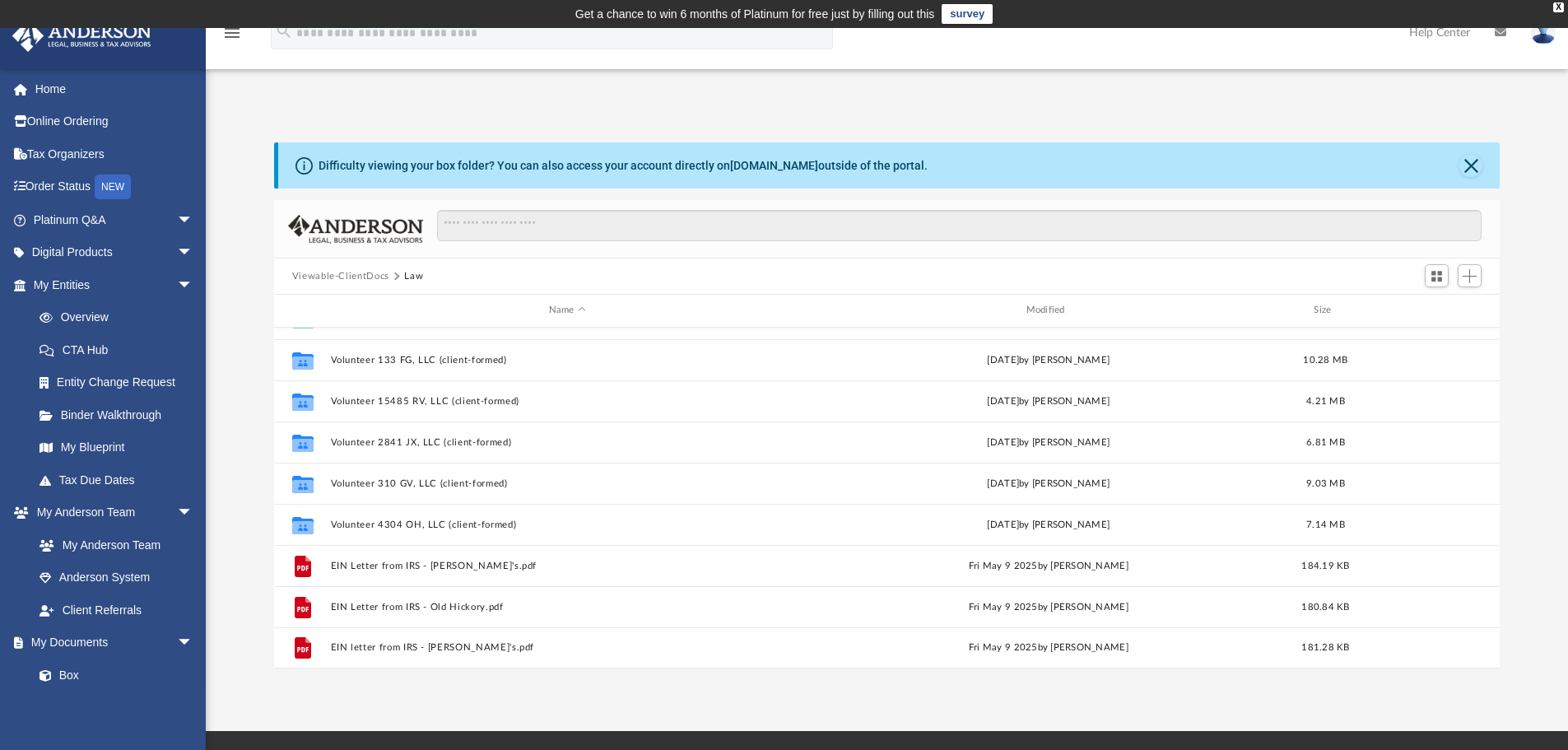
click at [357, 279] on button "Viewable-ClientDocs" at bounding box center [341, 277] width 98 height 15
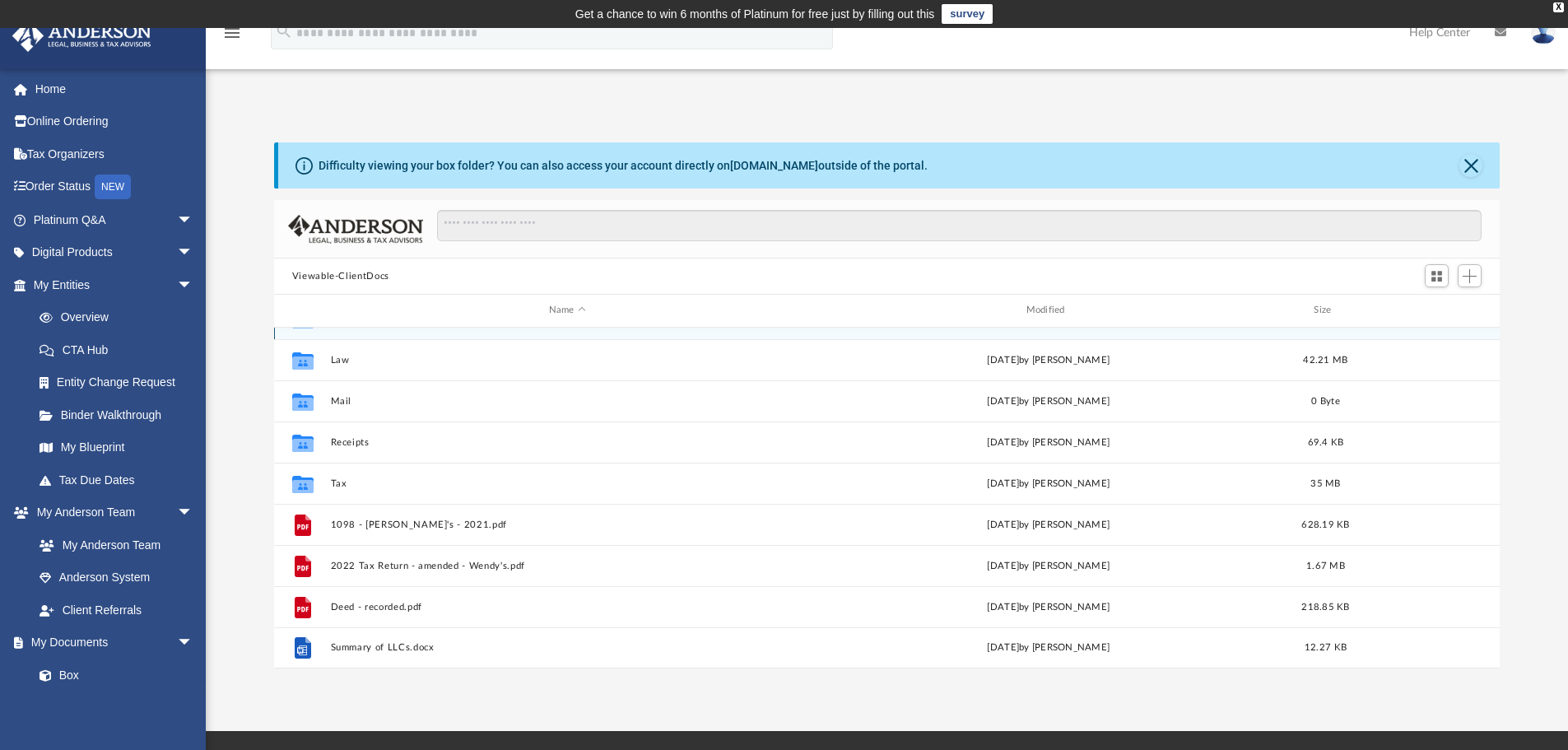
scroll to position [0, 0]
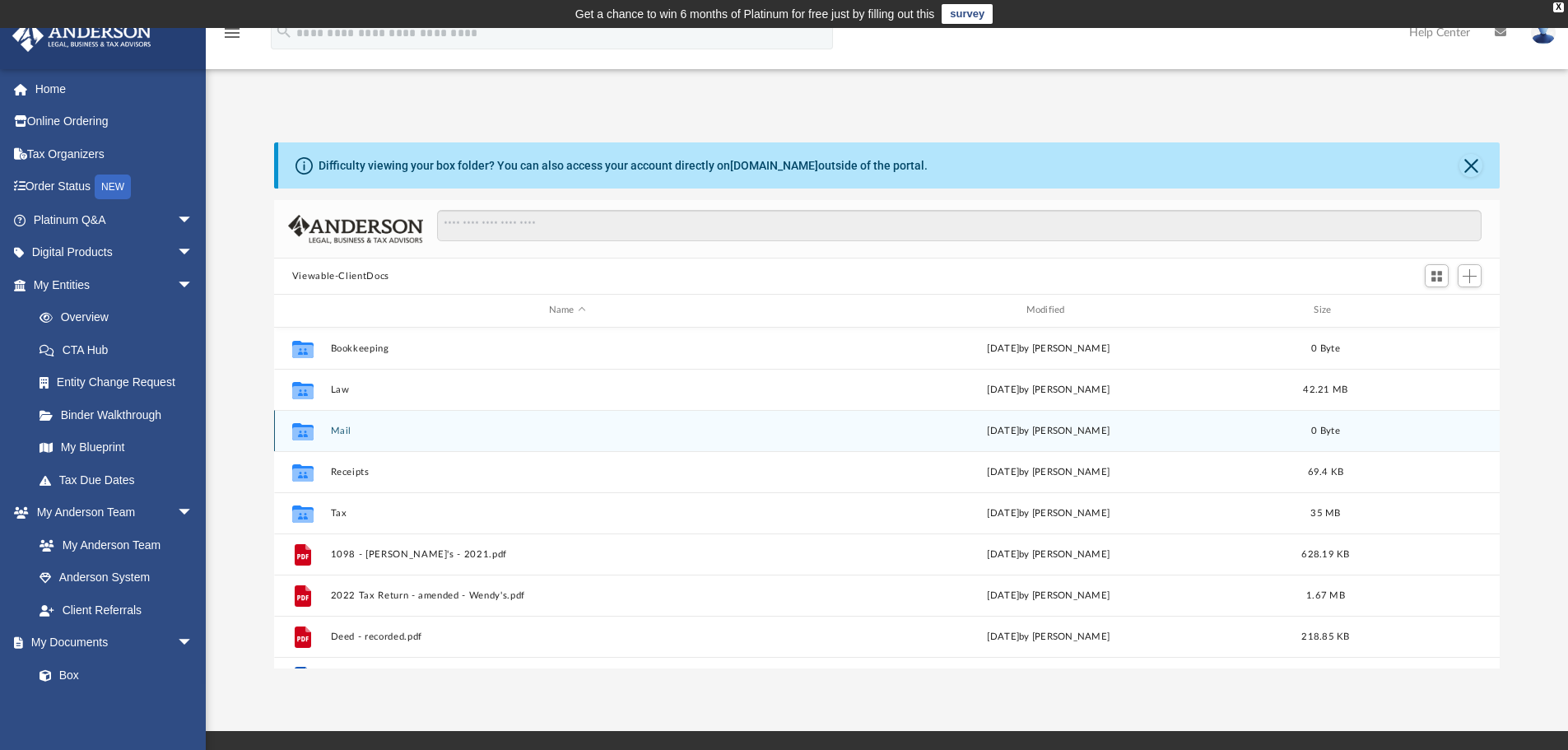
click at [340, 431] on button "Mail" at bounding box center [568, 430] width 474 height 11
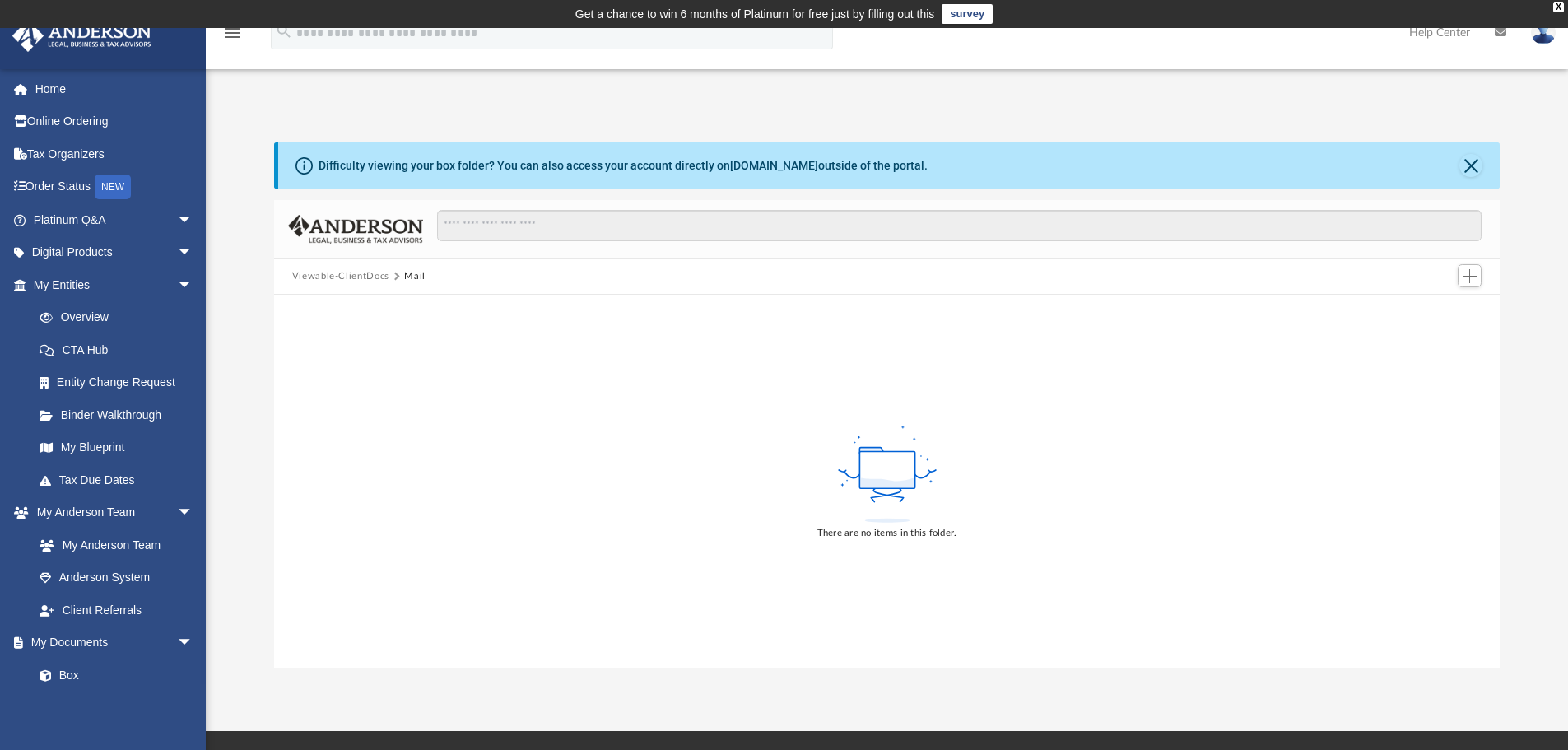
click at [328, 277] on button "Viewable-ClientDocs" at bounding box center [341, 277] width 98 height 15
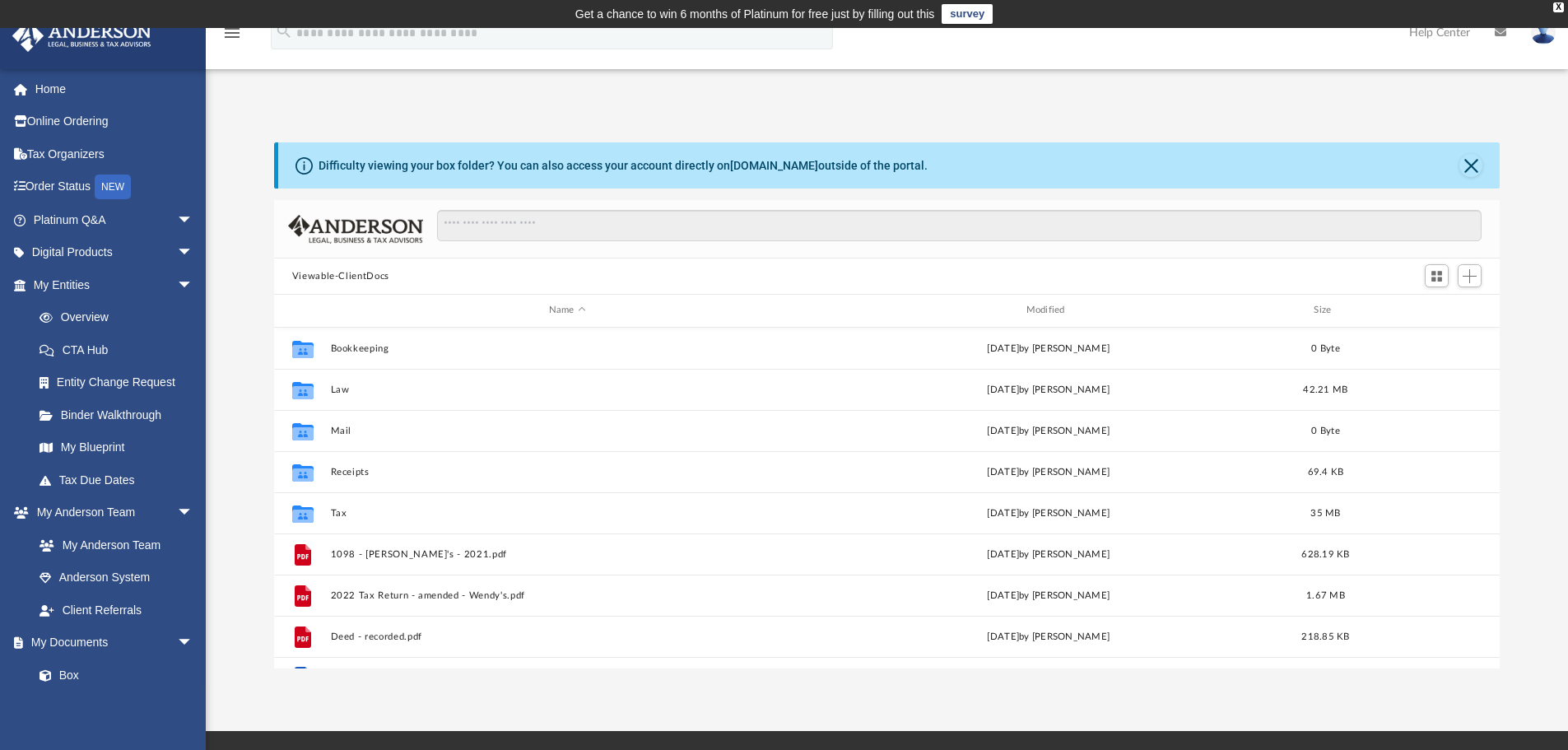
scroll to position [362, 1213]
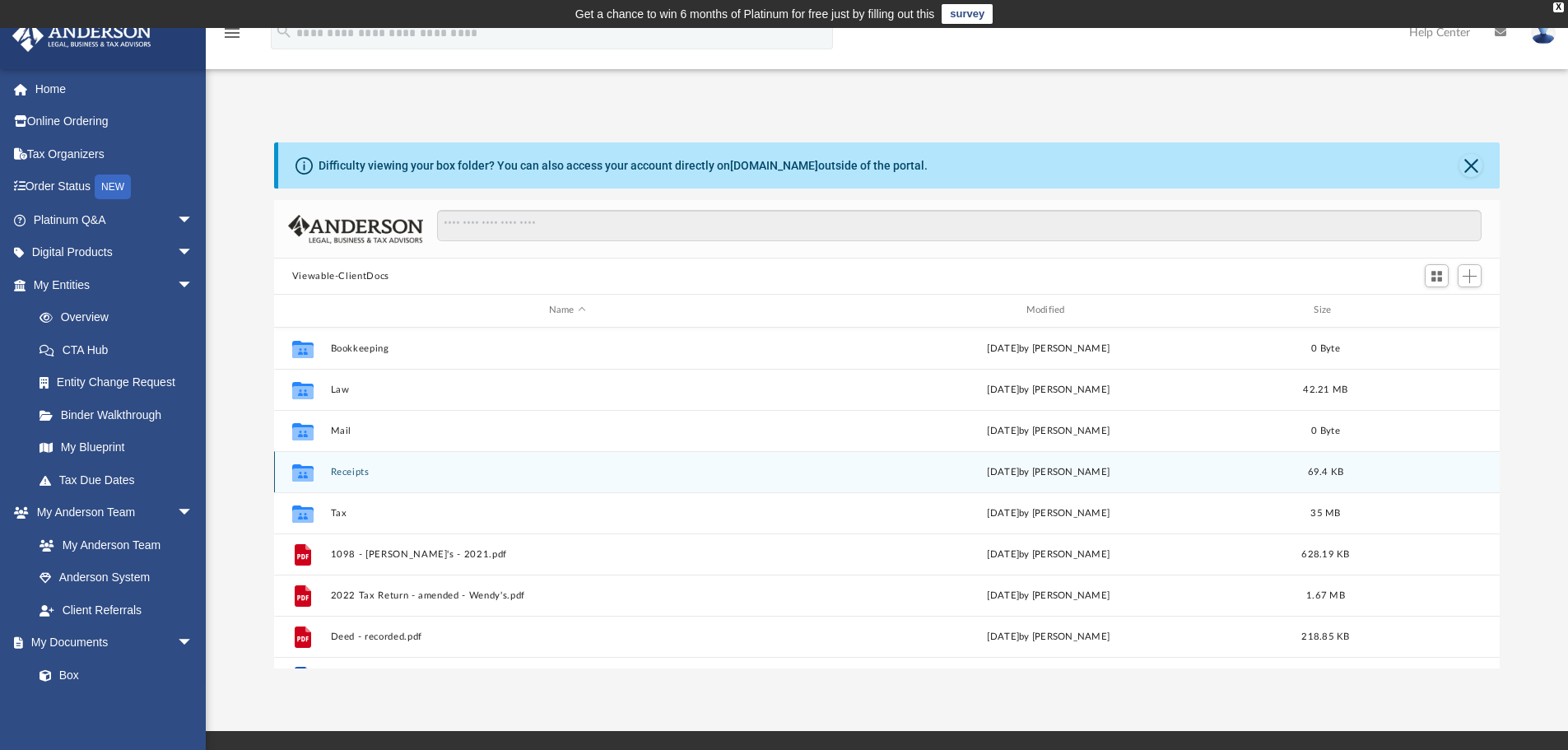
click at [362, 475] on button "Receipts" at bounding box center [568, 472] width 474 height 11
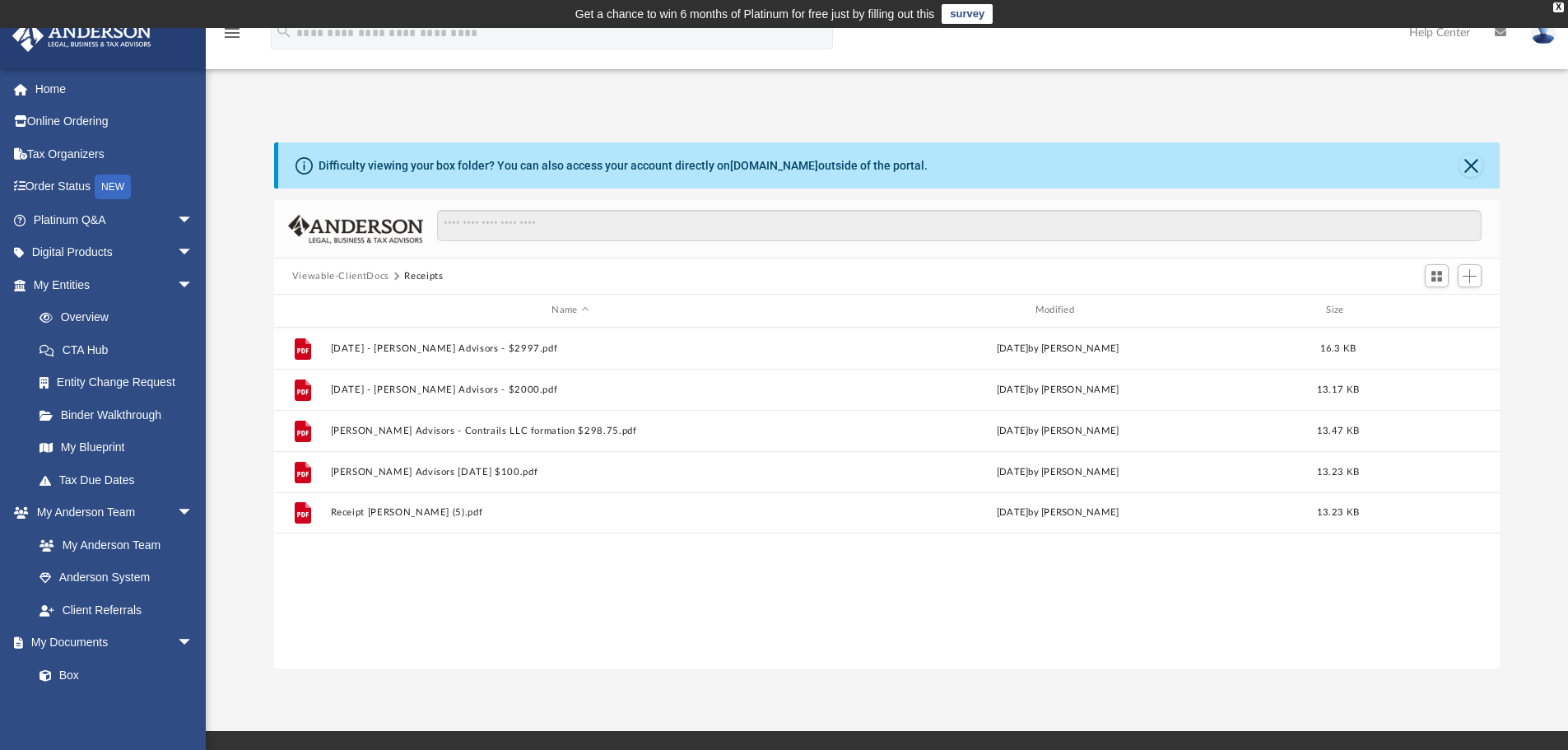
click at [374, 280] on button "Viewable-ClientDocs" at bounding box center [341, 277] width 98 height 15
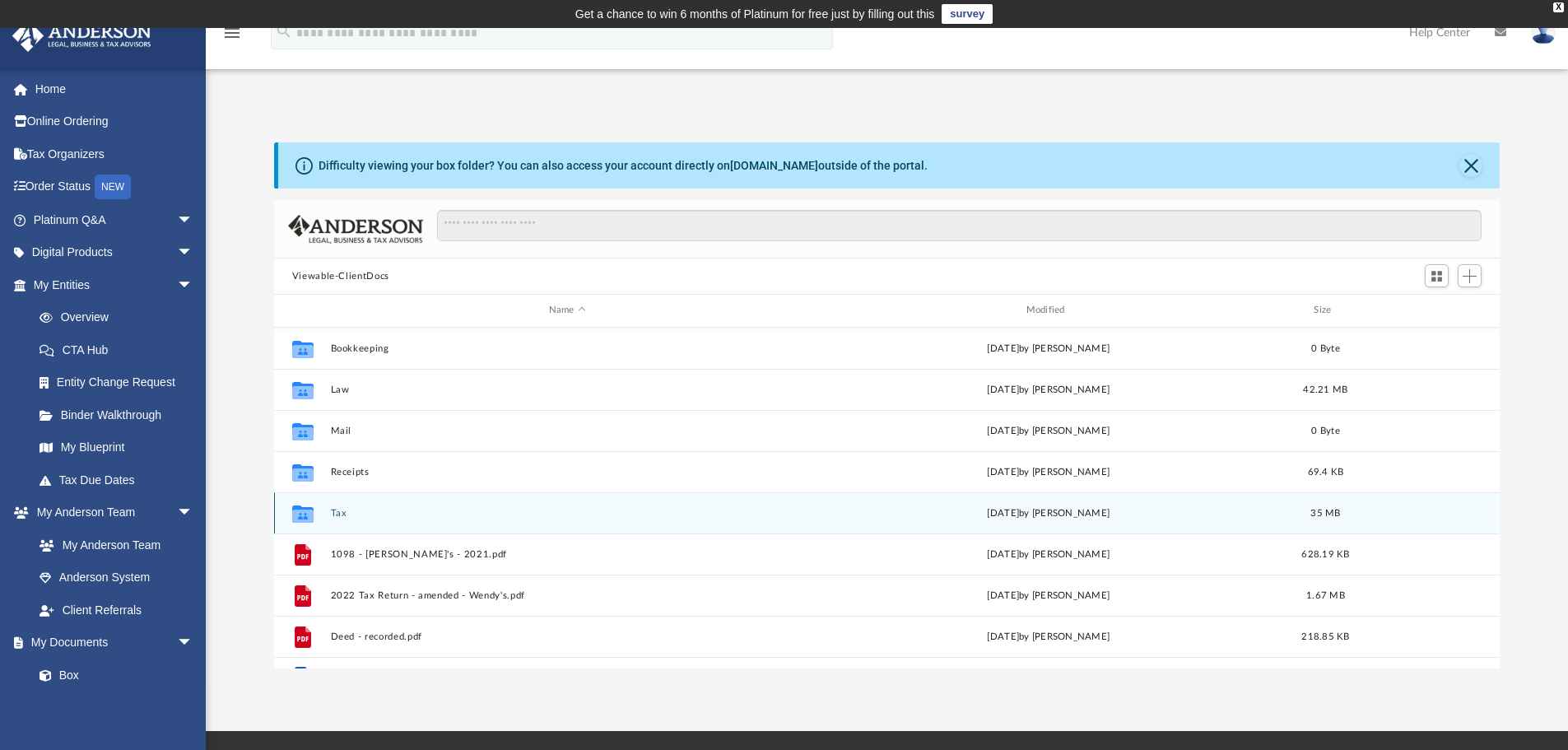
click at [337, 513] on button "Tax" at bounding box center [568, 513] width 474 height 11
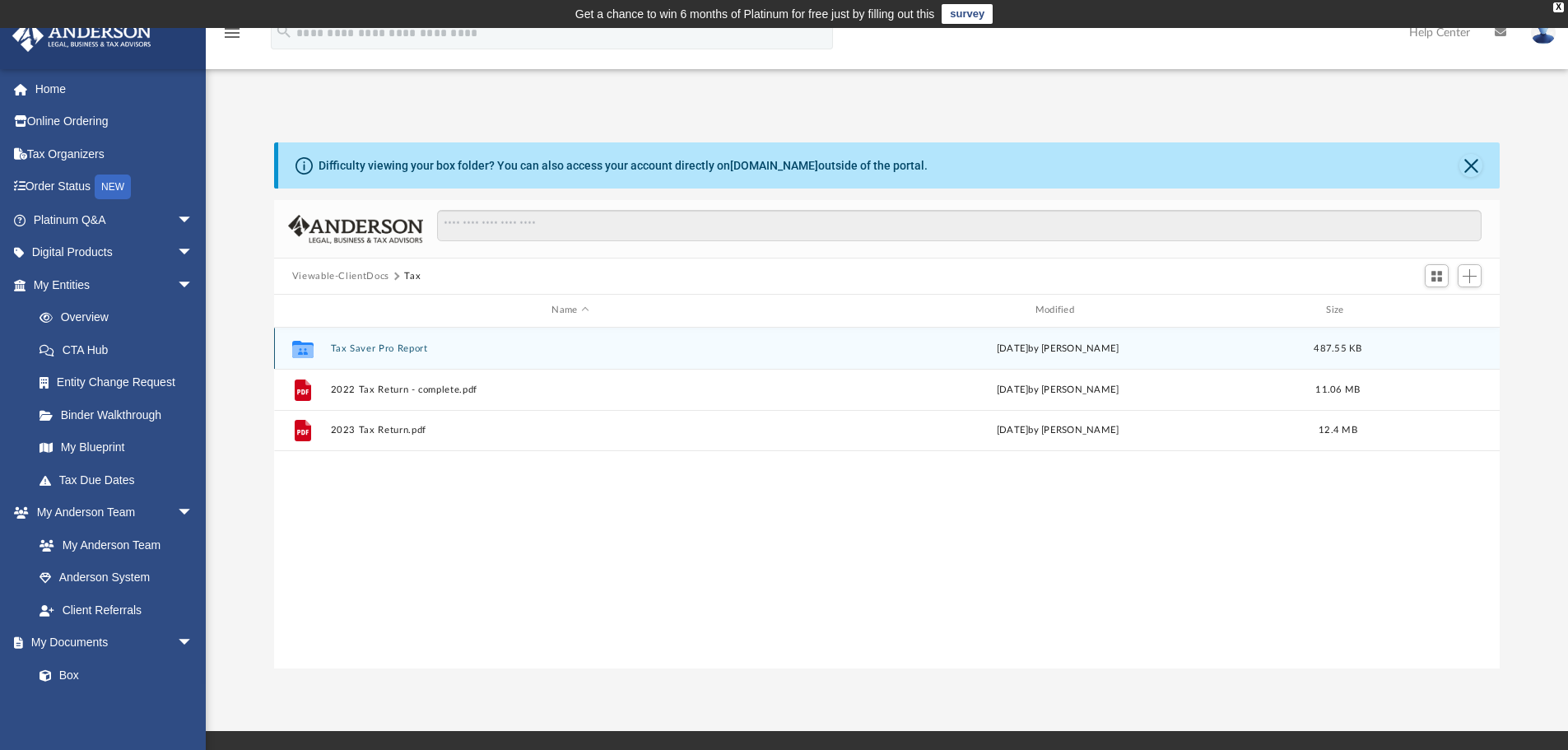
click at [384, 348] on button "Tax Saver Pro Report" at bounding box center [570, 348] width 480 height 11
click at [477, 343] on button "Julia Keaton Tax Plan 2025-03-31.pdf" at bounding box center [570, 348] width 480 height 11
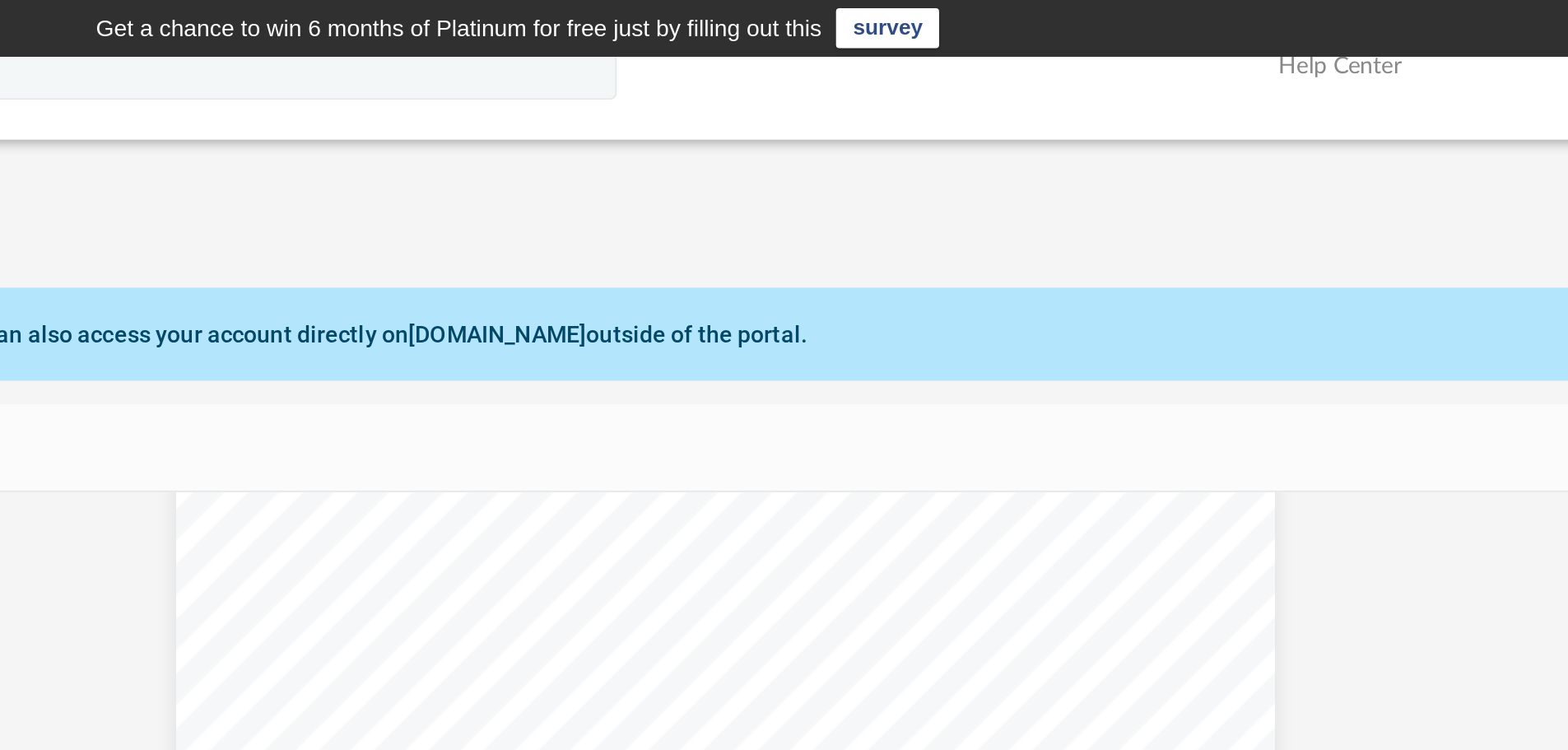
scroll to position [10722, 0]
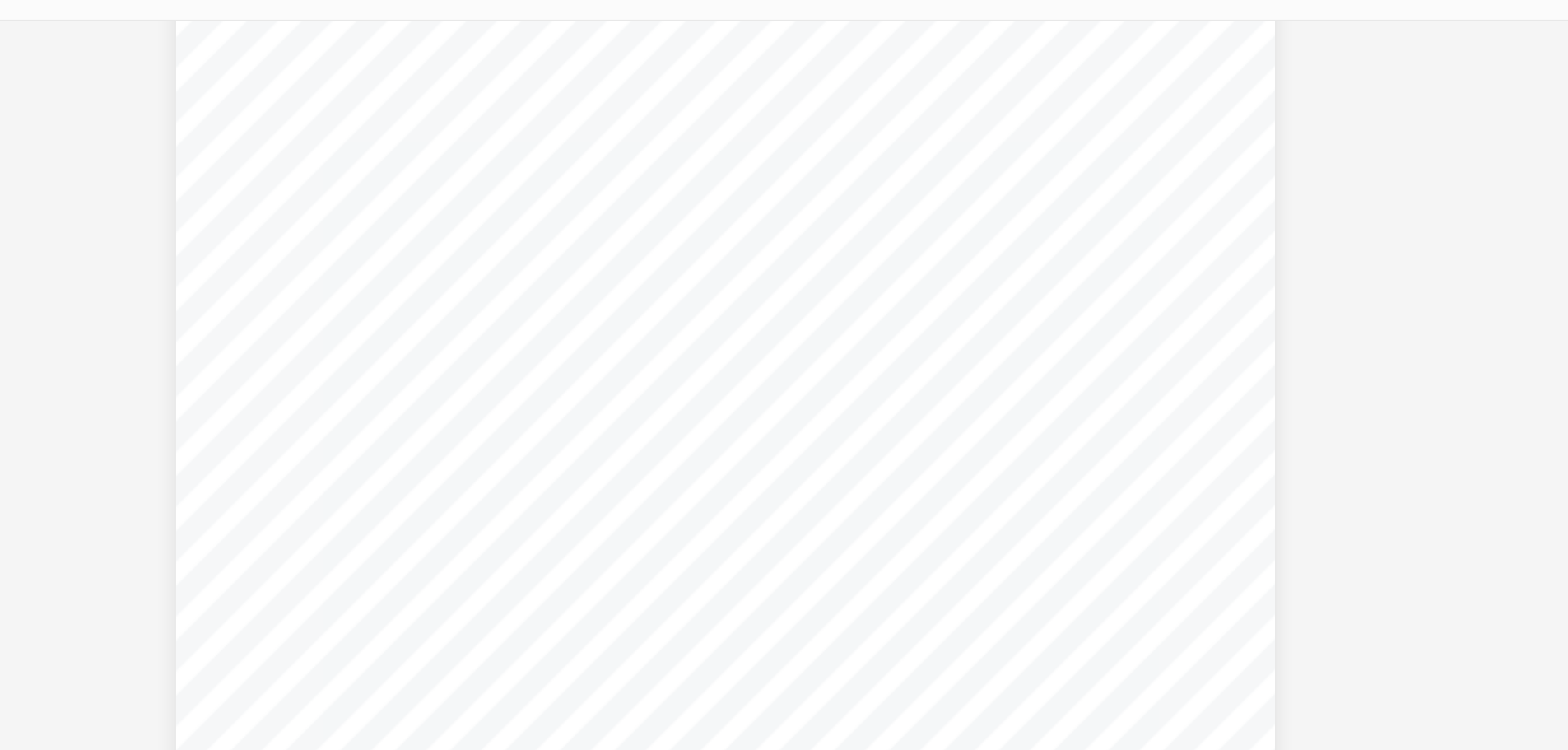
drag, startPoint x: 932, startPoint y: 330, endPoint x: 895, endPoint y: 551, distance: 224.1
click at [895, 551] on div "Strategy FED Administration Office Description To qualify for a home office ded…" at bounding box center [886, 434] width 544 height 420
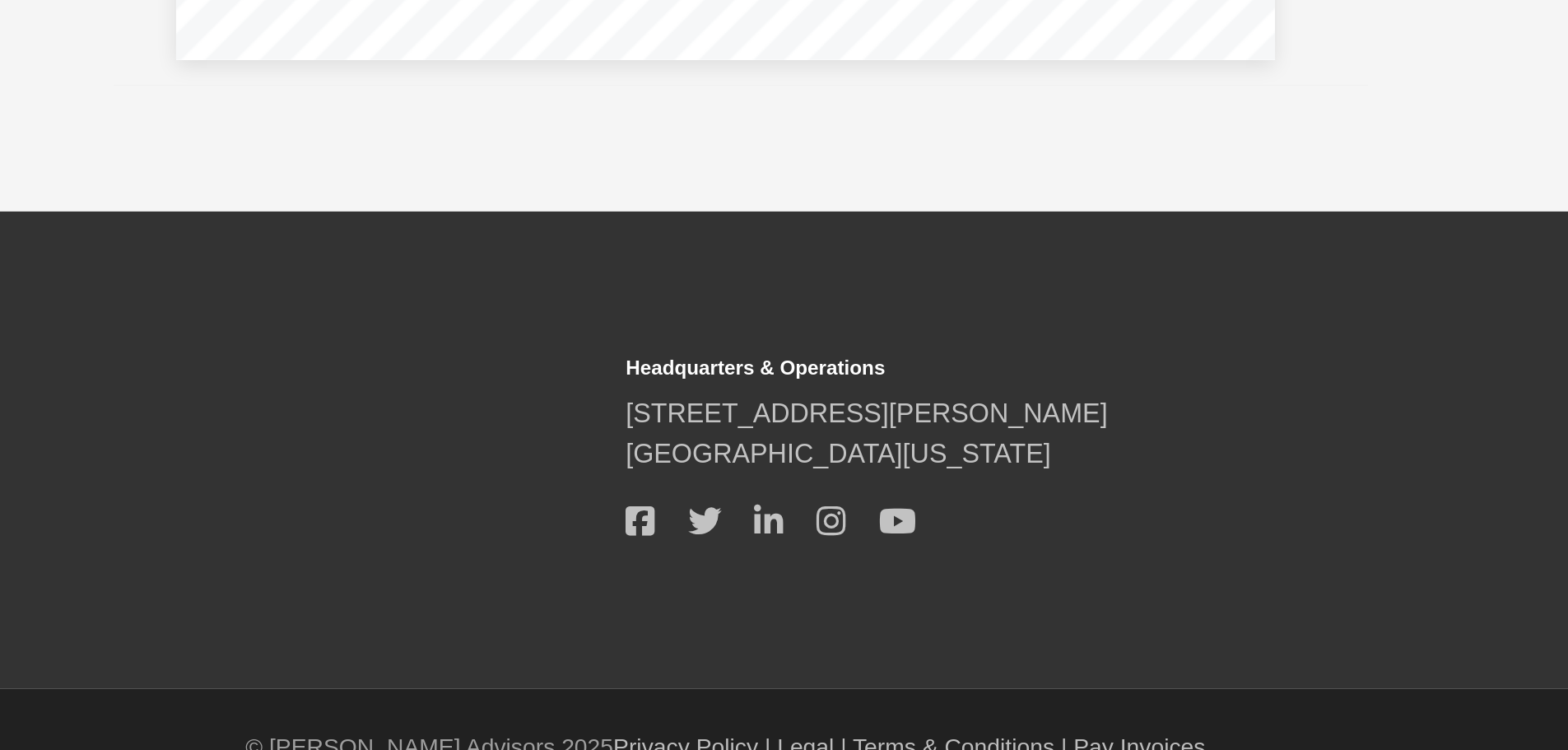
scroll to position [247, 0]
